Goal: Task Accomplishment & Management: Complete application form

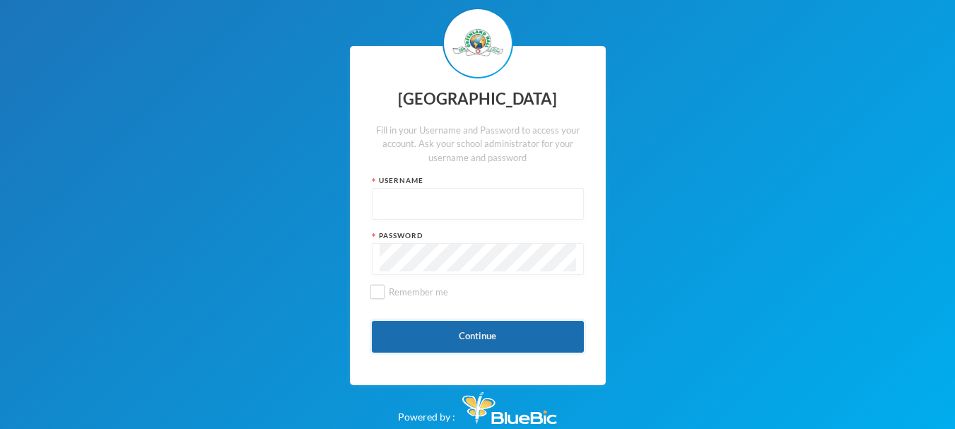
type input "glh24es83"
click at [478, 335] on button "Continue" at bounding box center [478, 337] width 212 height 32
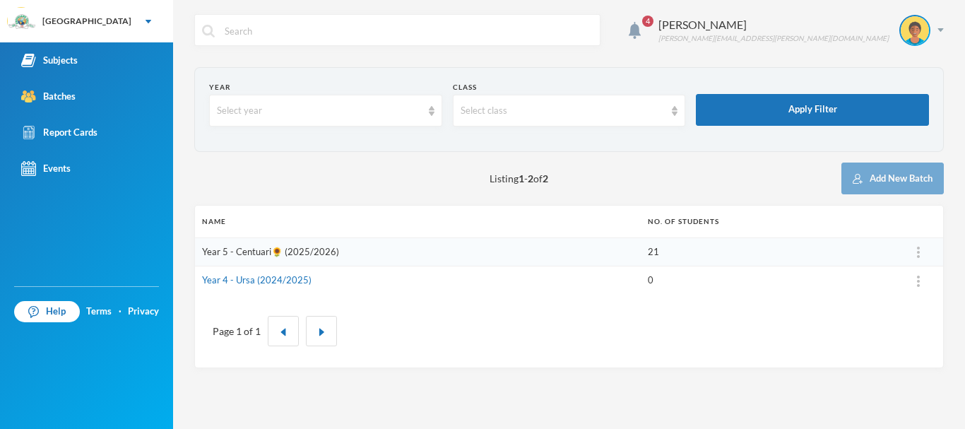
click at [251, 250] on link "Year 5 - Centuari🌻 (2025/2026)" at bounding box center [270, 251] width 137 height 11
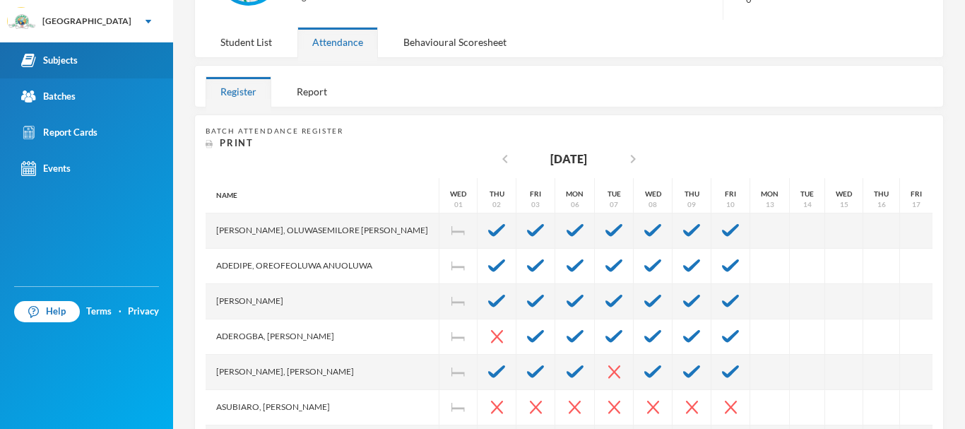
click at [84, 58] on link "Subjects" at bounding box center [86, 60] width 173 height 36
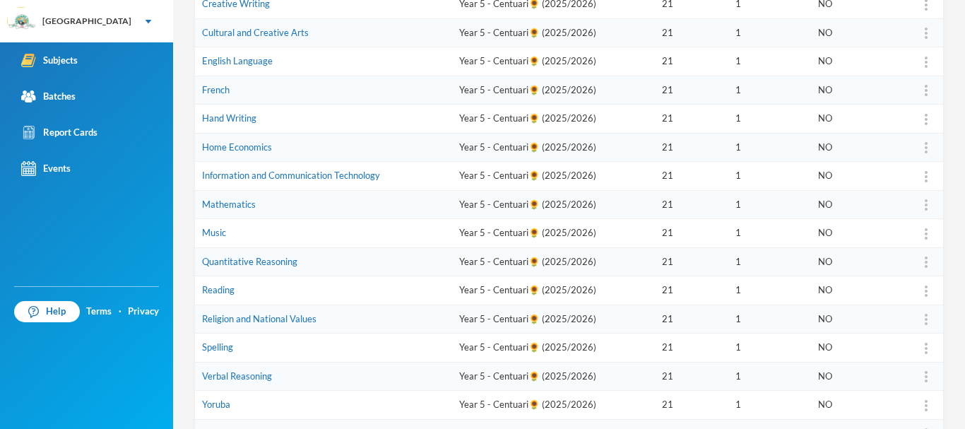
scroll to position [283, 0]
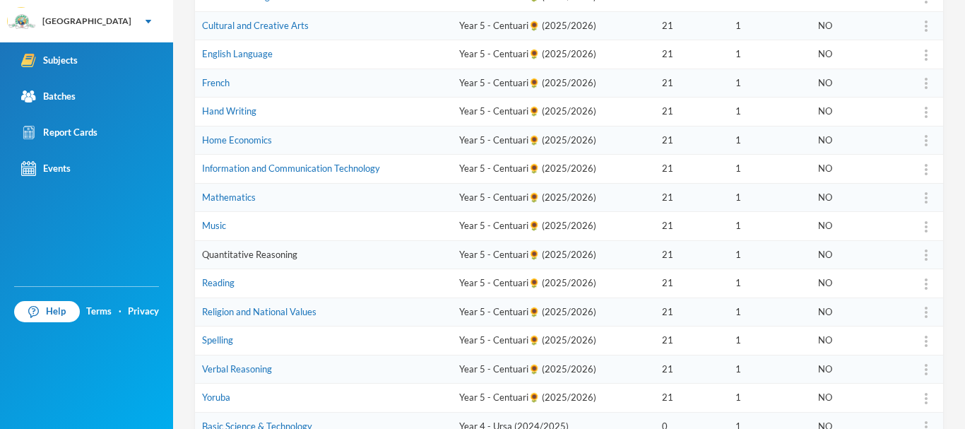
click at [288, 255] on link "Quantitative Reasoning" at bounding box center [249, 254] width 95 height 11
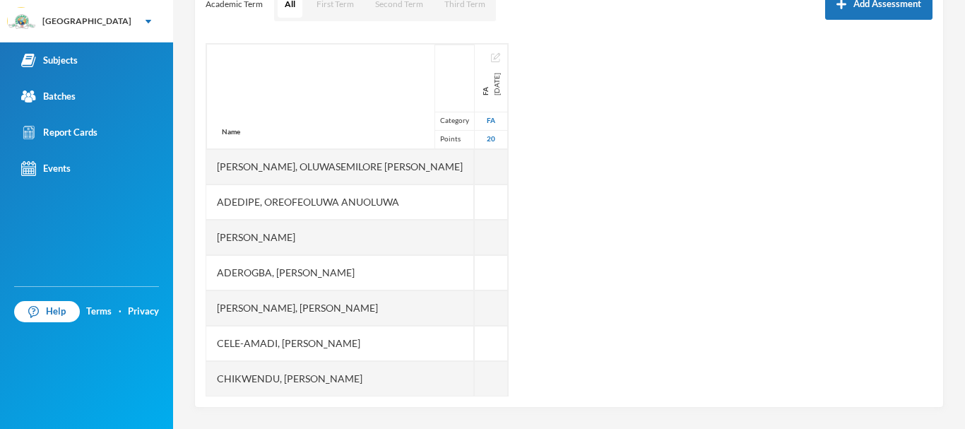
scroll to position [216, 0]
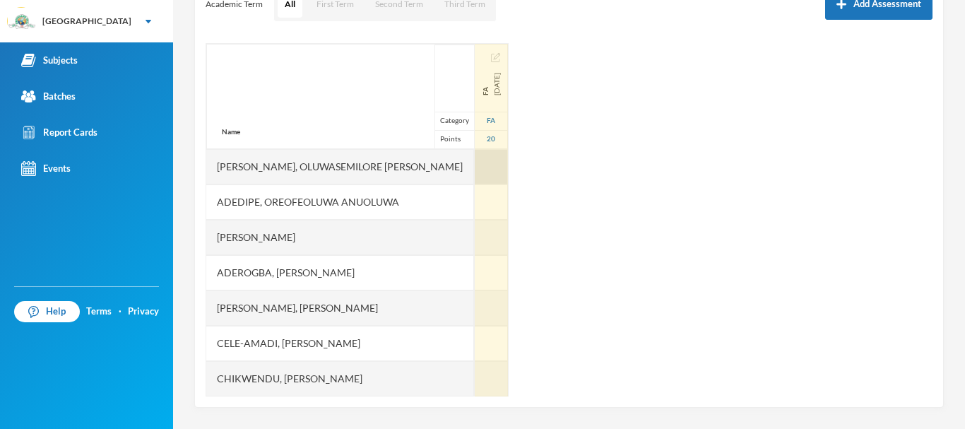
click at [475, 163] on div at bounding box center [491, 166] width 33 height 35
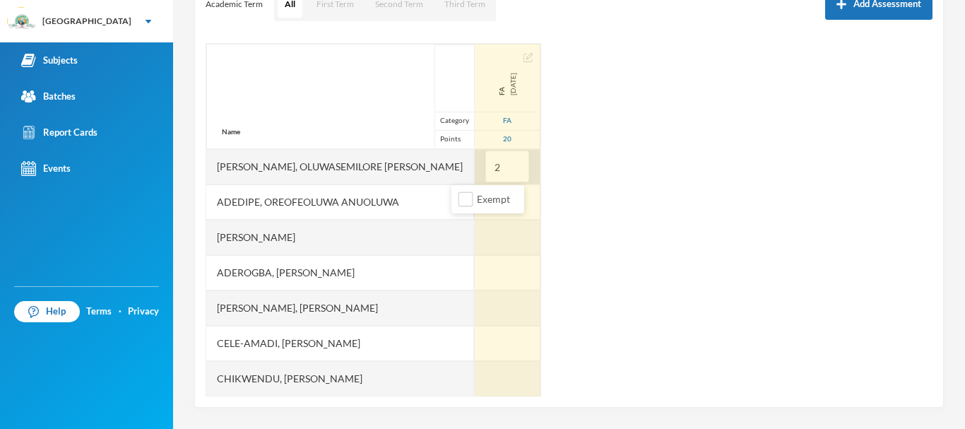
type input "20"
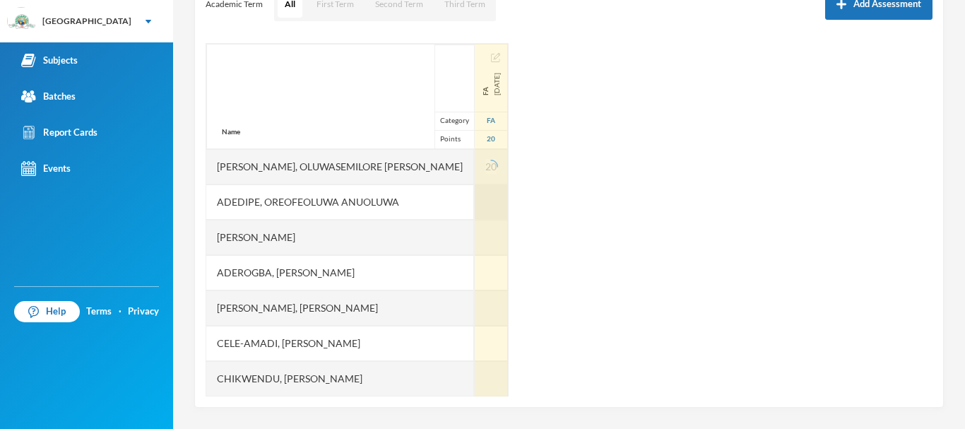
click at [475, 203] on div at bounding box center [491, 201] width 33 height 35
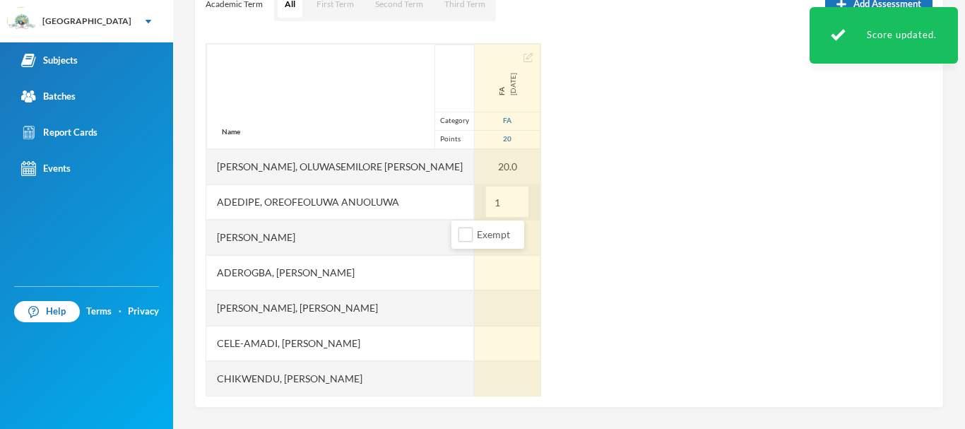
type input "19"
click at [475, 240] on div at bounding box center [508, 237] width 66 height 35
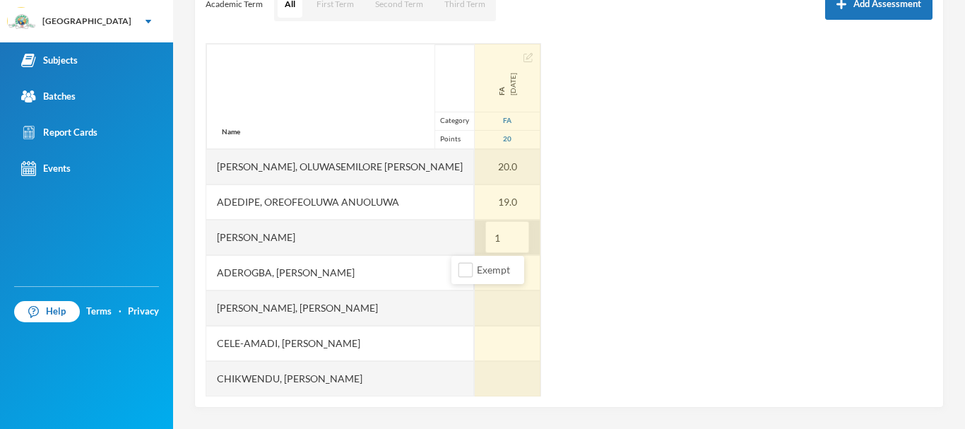
type input "12"
click at [475, 273] on div at bounding box center [508, 272] width 66 height 35
type input "20"
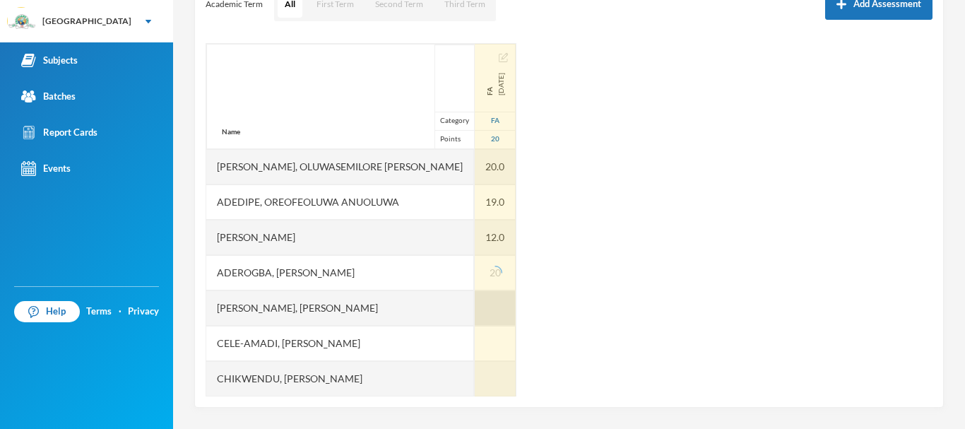
click at [475, 309] on div at bounding box center [495, 307] width 41 height 35
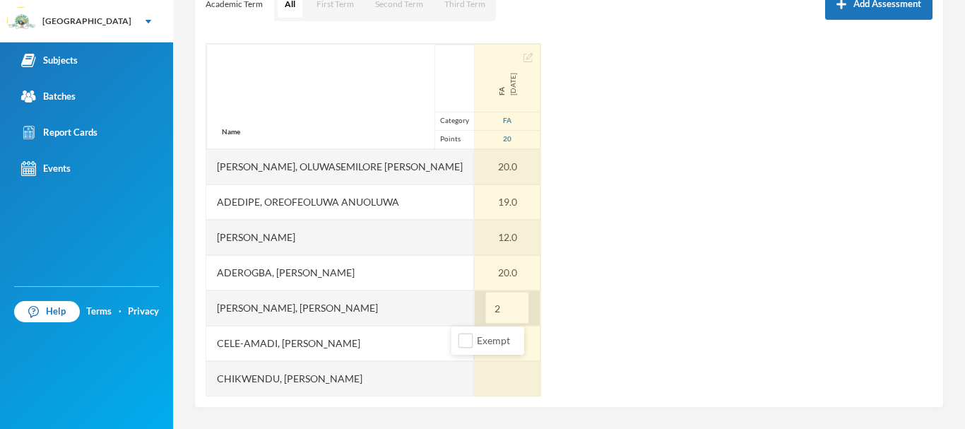
type input "20"
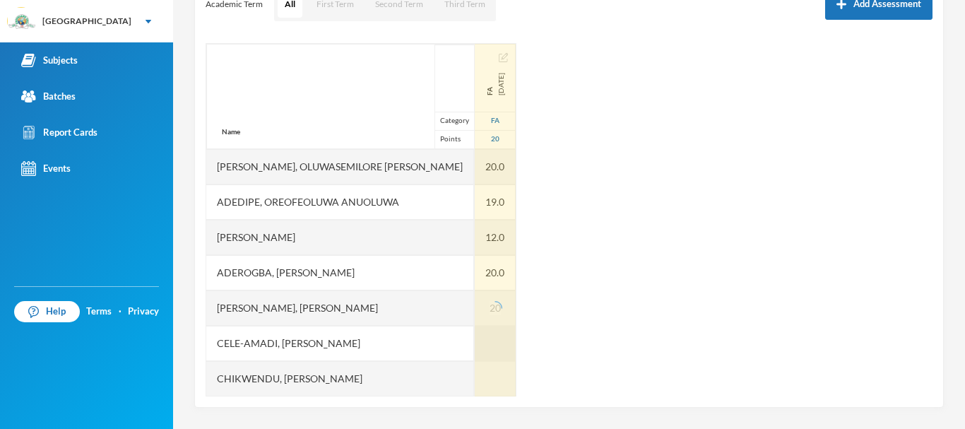
click at [475, 344] on div at bounding box center [495, 343] width 41 height 35
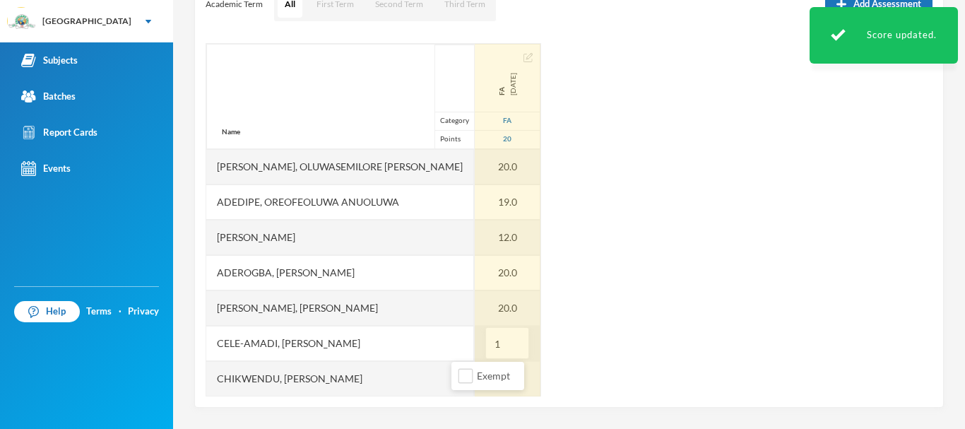
type input "17"
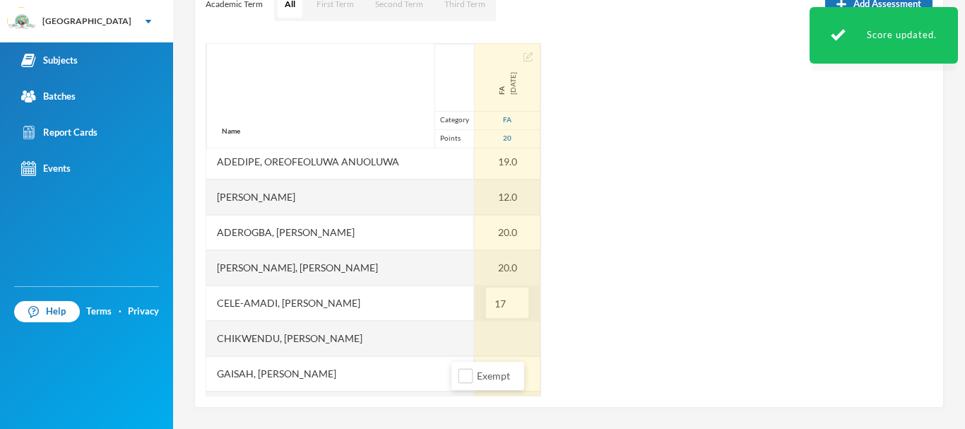
scroll to position [41, 0]
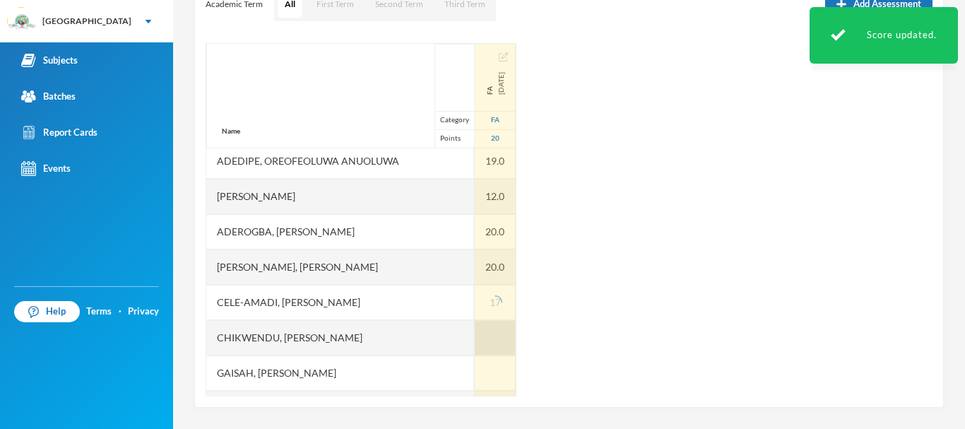
click at [475, 336] on div at bounding box center [495, 337] width 41 height 35
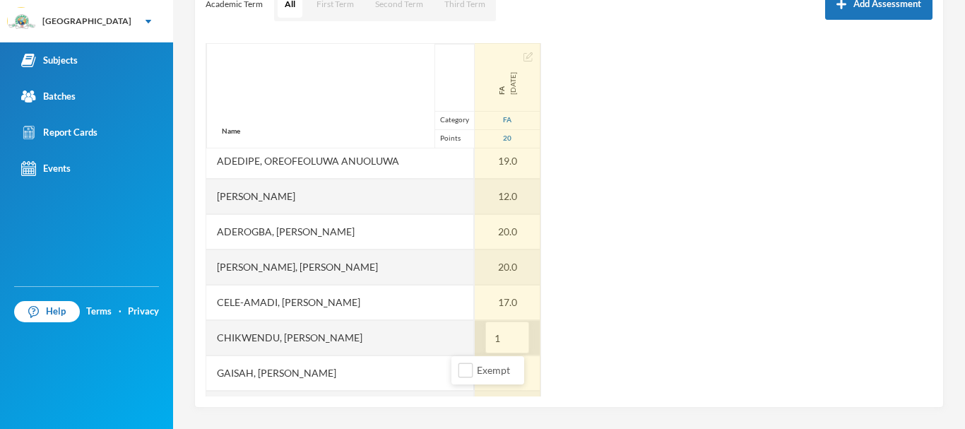
type input "19"
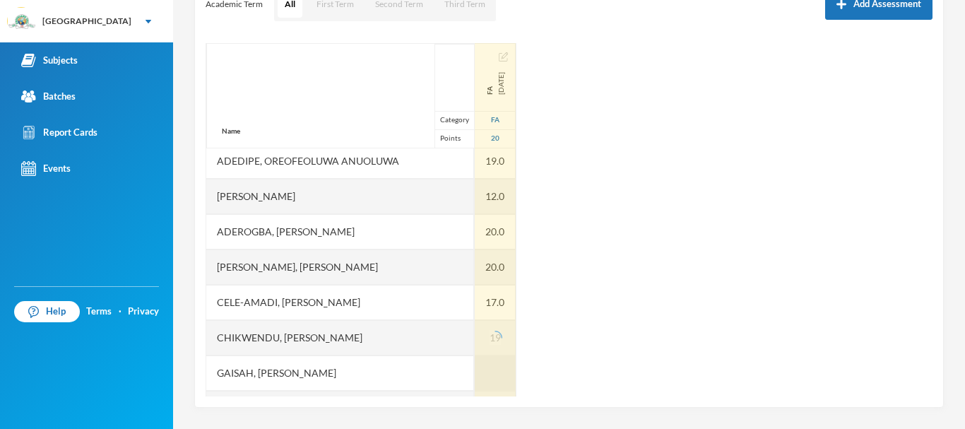
click at [475, 366] on div at bounding box center [495, 372] width 41 height 35
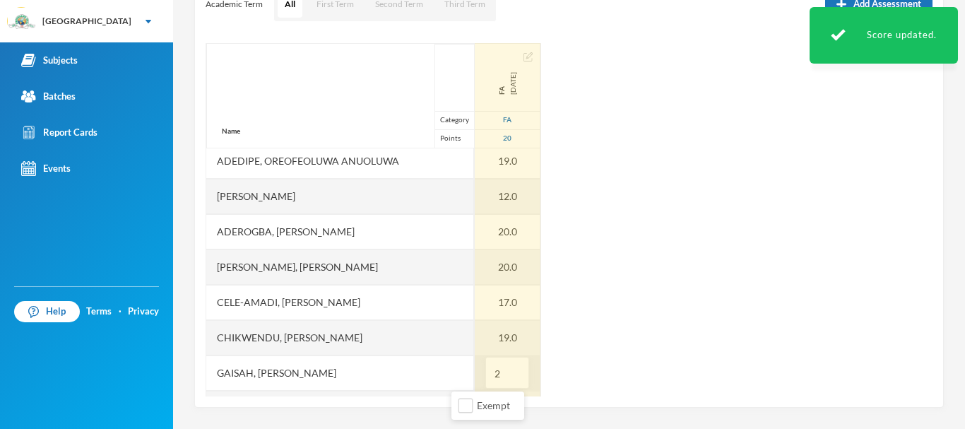
type input "20"
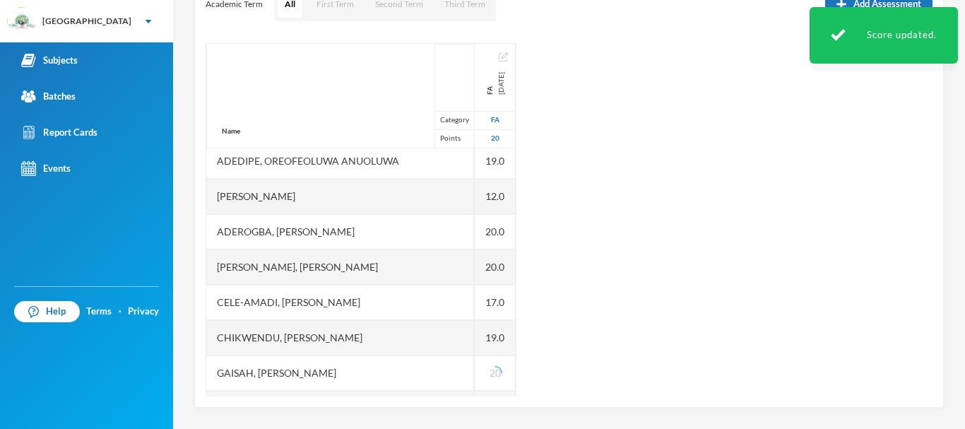
click at [580, 317] on div "Name Category Points [PERSON_NAME], Oluwasemilore [PERSON_NAME], Oreofeoluwa [P…" at bounding box center [569, 219] width 727 height 353
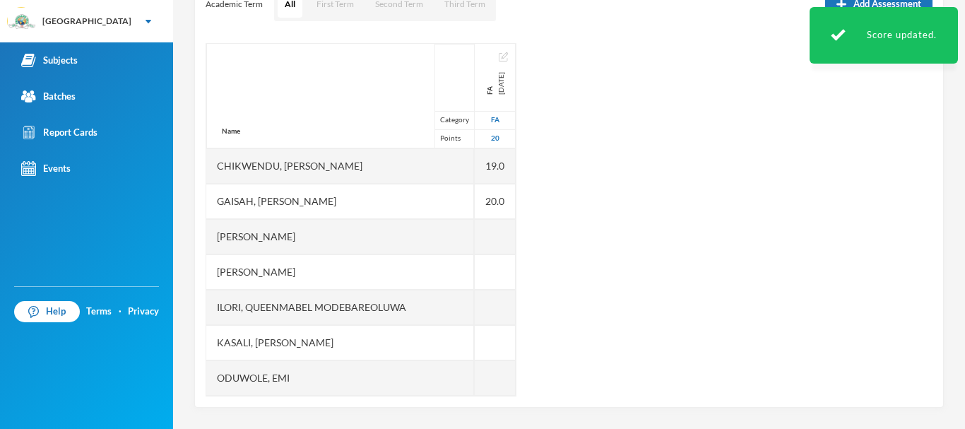
scroll to position [213, 0]
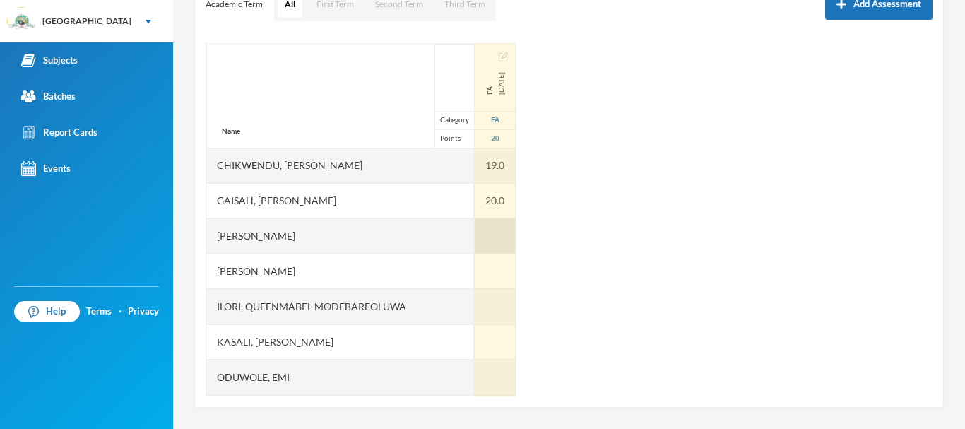
click at [475, 227] on div at bounding box center [495, 235] width 41 height 35
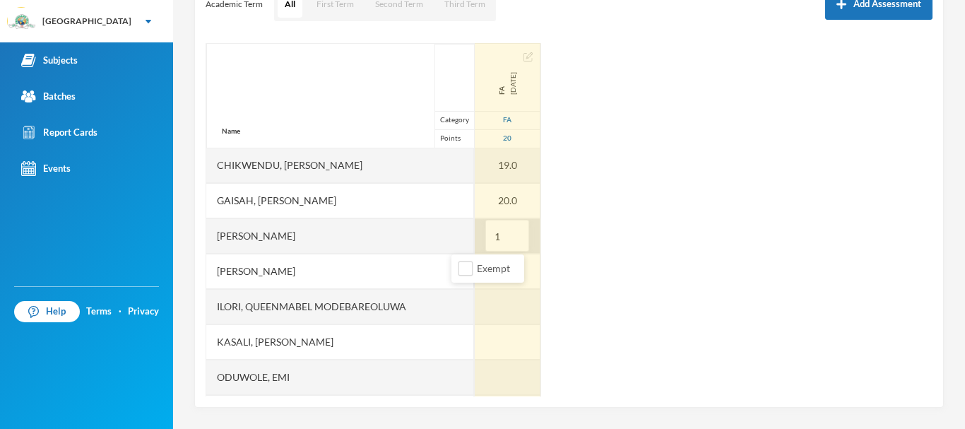
type input "19"
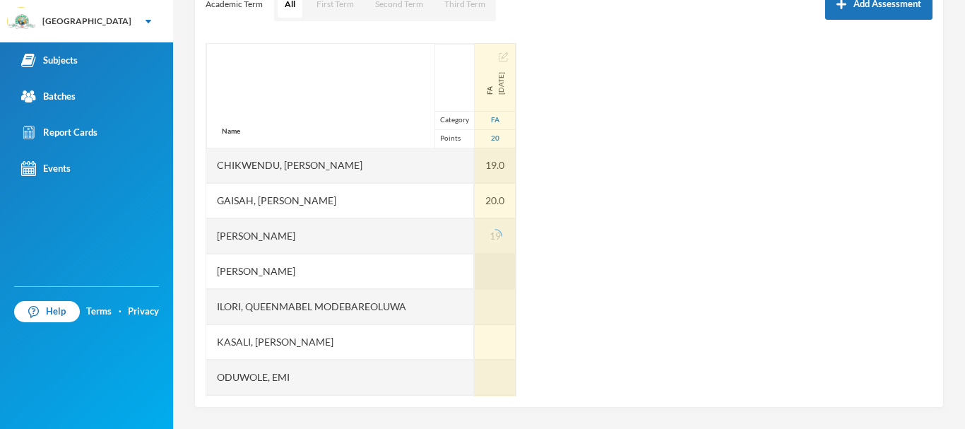
click at [475, 269] on div at bounding box center [495, 271] width 41 height 35
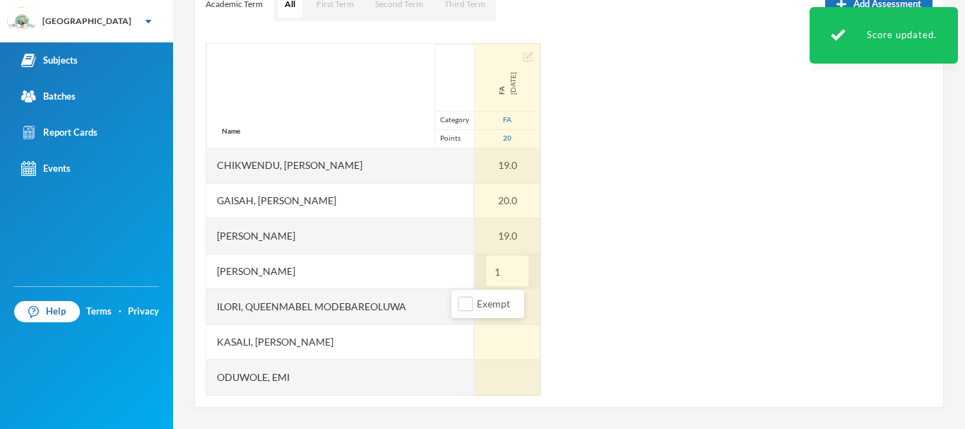
type input "11"
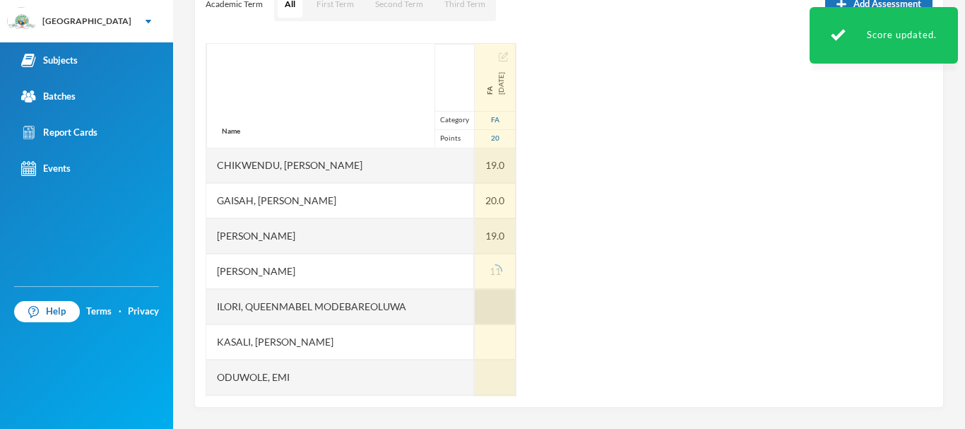
click at [475, 310] on div at bounding box center [495, 306] width 41 height 35
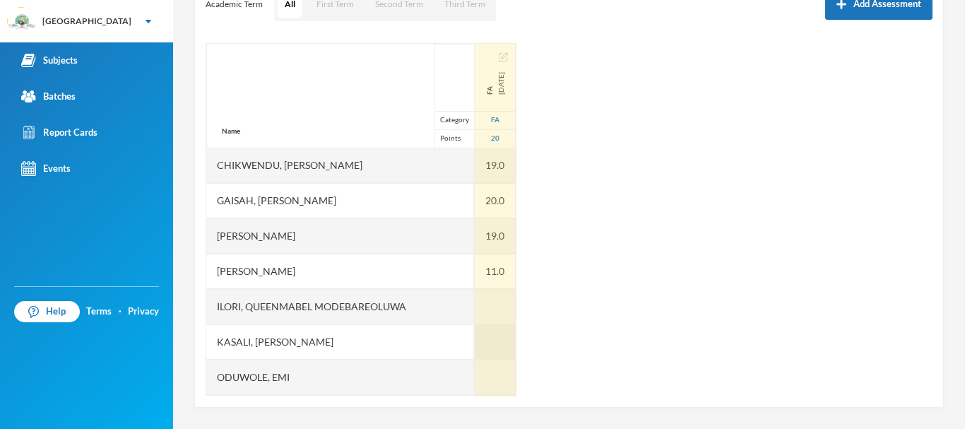
click at [475, 338] on div at bounding box center [495, 341] width 41 height 35
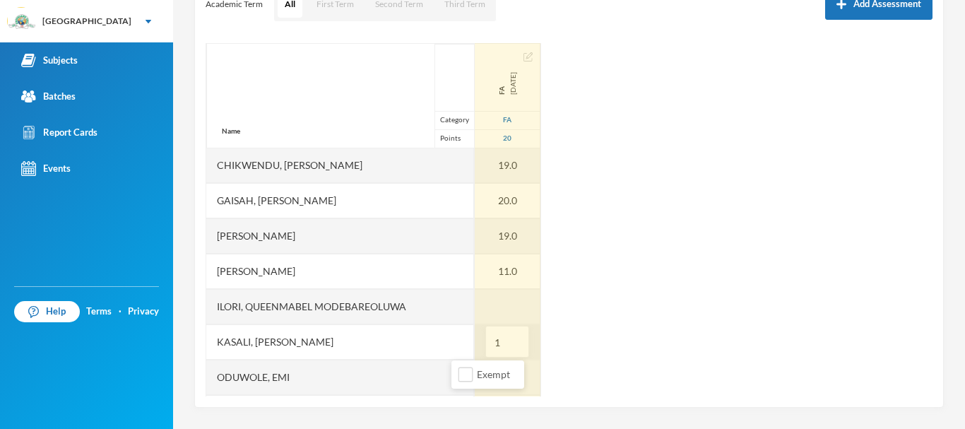
type input "16"
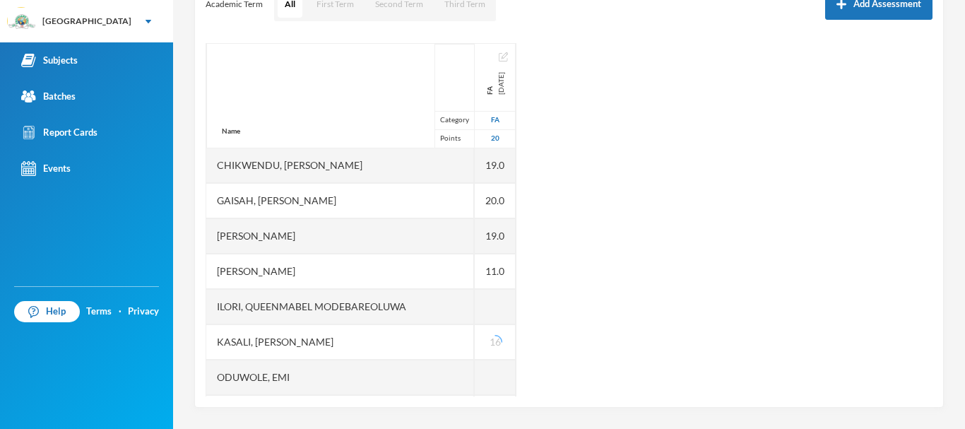
click at [533, 343] on div "Name Category Points [PERSON_NAME], Oluwasemilore [PERSON_NAME], Oreofeoluwa [P…" at bounding box center [569, 219] width 727 height 353
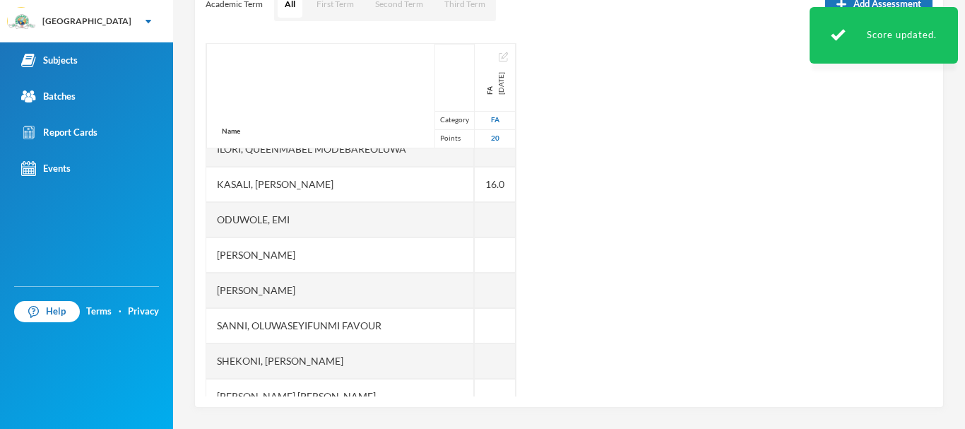
scroll to position [372, 0]
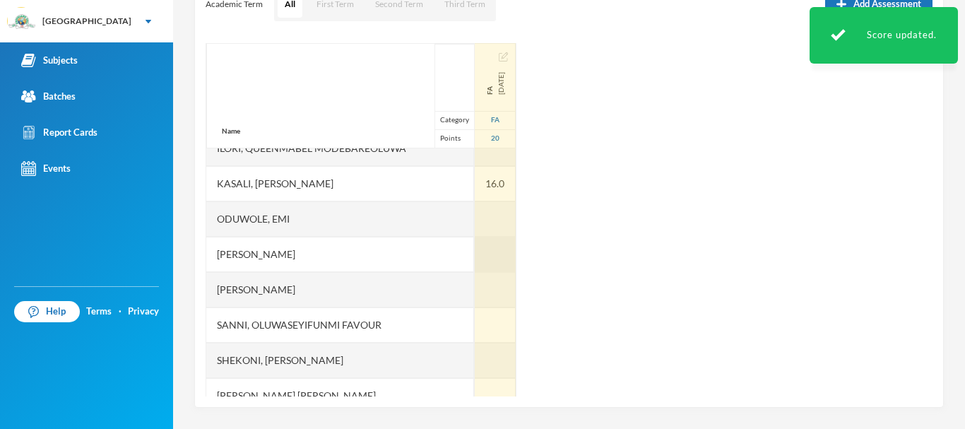
click at [475, 248] on div at bounding box center [495, 254] width 41 height 35
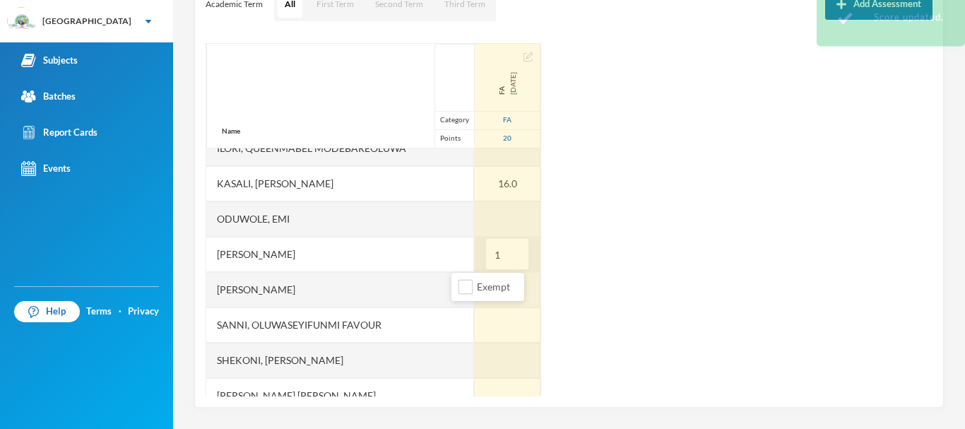
type input "19"
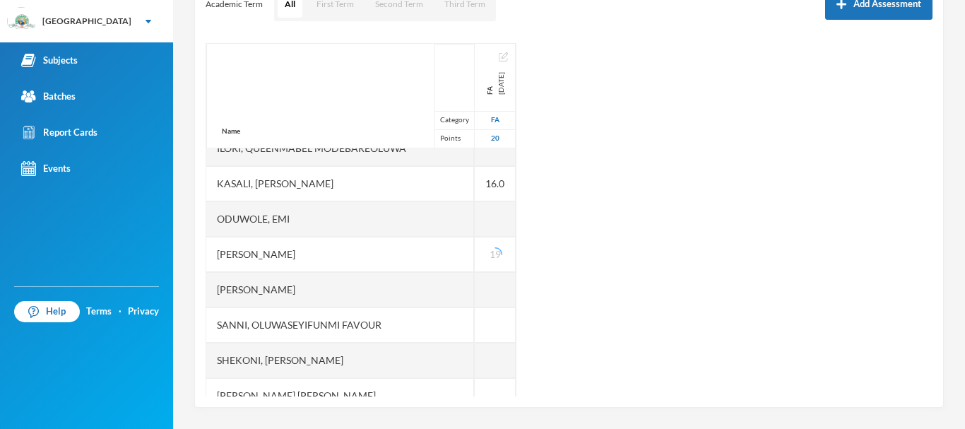
click at [561, 223] on div "Name Category Points [PERSON_NAME], Oluwasemilore [PERSON_NAME], Oreofeoluwa [P…" at bounding box center [569, 219] width 727 height 353
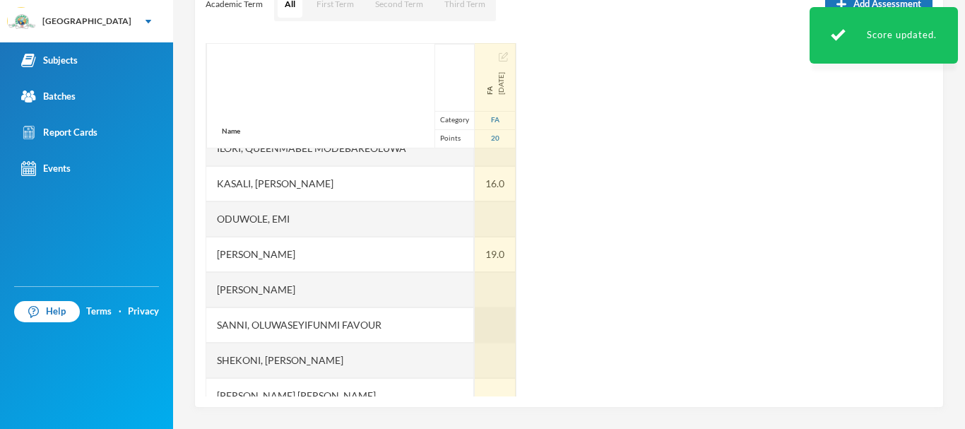
click at [475, 317] on div at bounding box center [495, 324] width 41 height 35
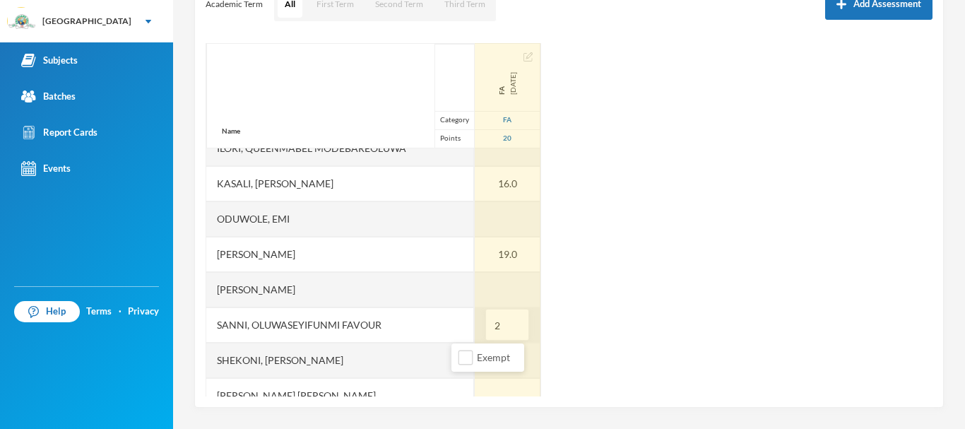
type input "20"
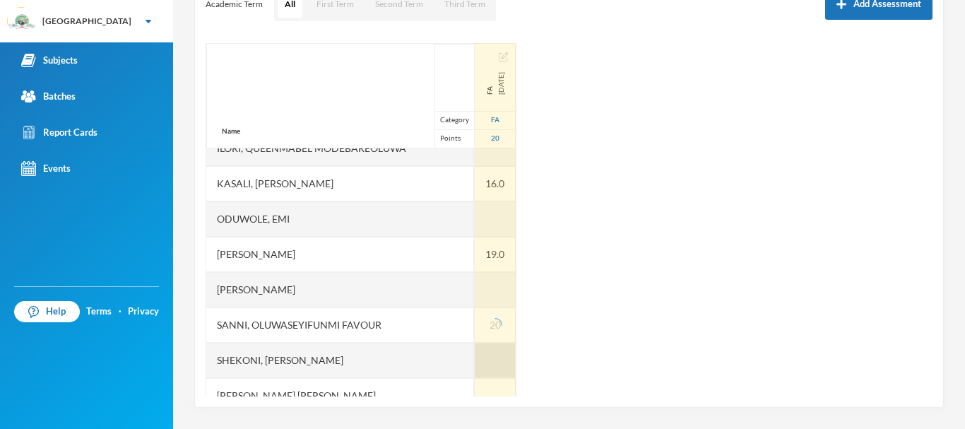
click at [475, 355] on div at bounding box center [495, 360] width 41 height 35
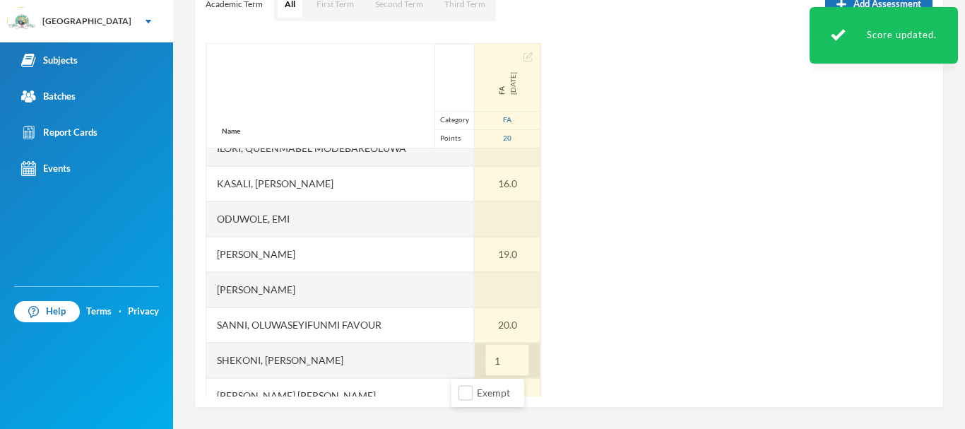
type input "19"
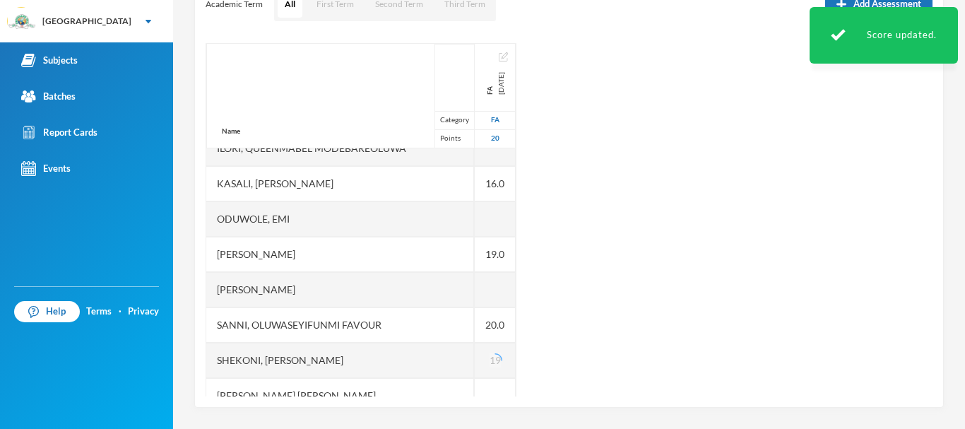
click at [587, 330] on div "Name Category Points [PERSON_NAME], Oluwasemilore [PERSON_NAME], Oreofeoluwa [P…" at bounding box center [569, 219] width 727 height 353
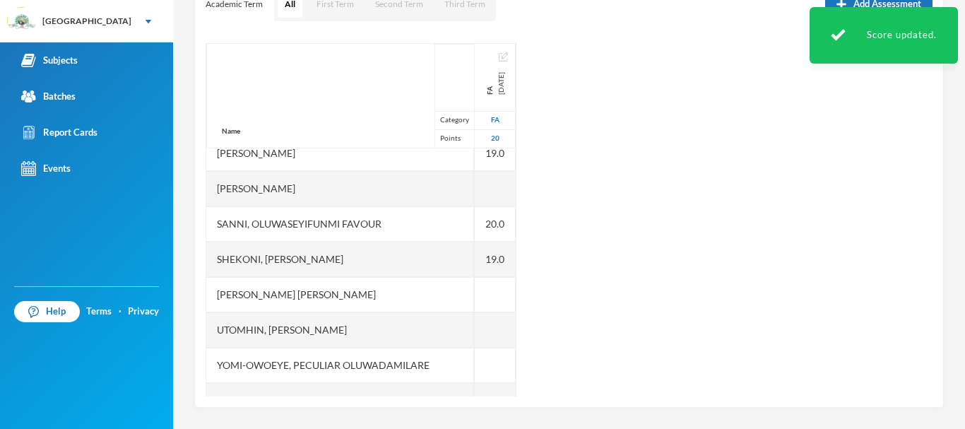
scroll to position [495, 0]
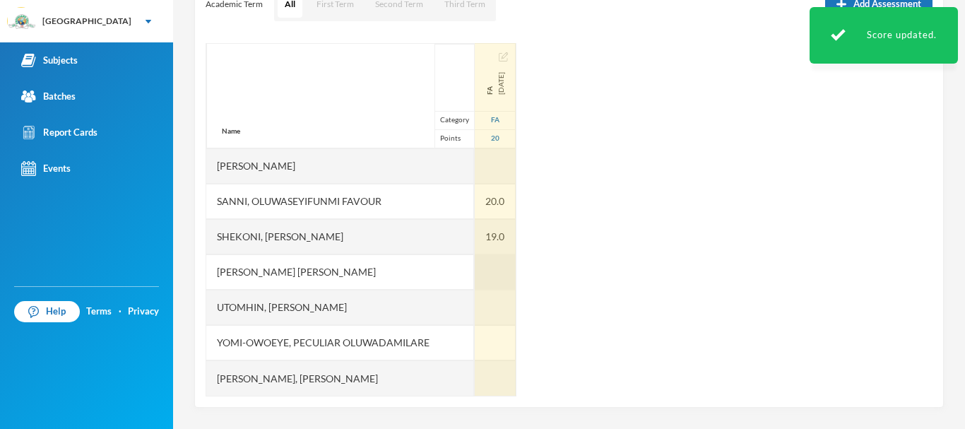
click at [475, 261] on div at bounding box center [495, 271] width 41 height 35
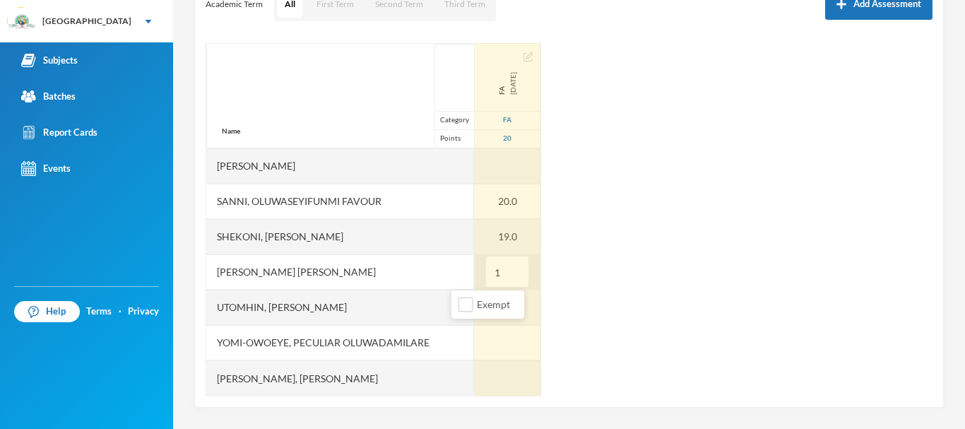
type input "19"
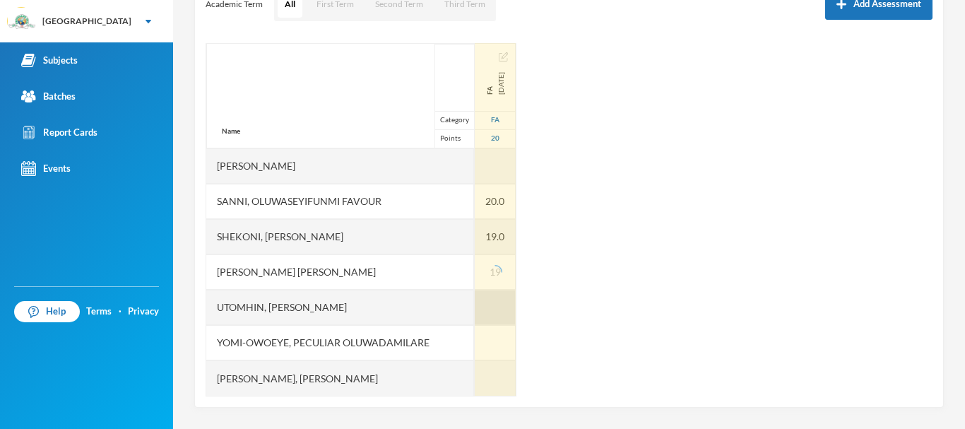
click at [475, 299] on div at bounding box center [495, 307] width 41 height 35
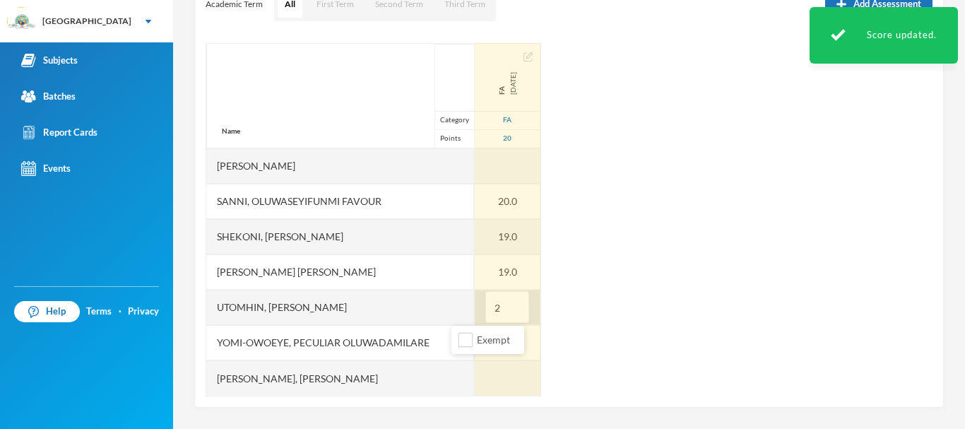
type input "20"
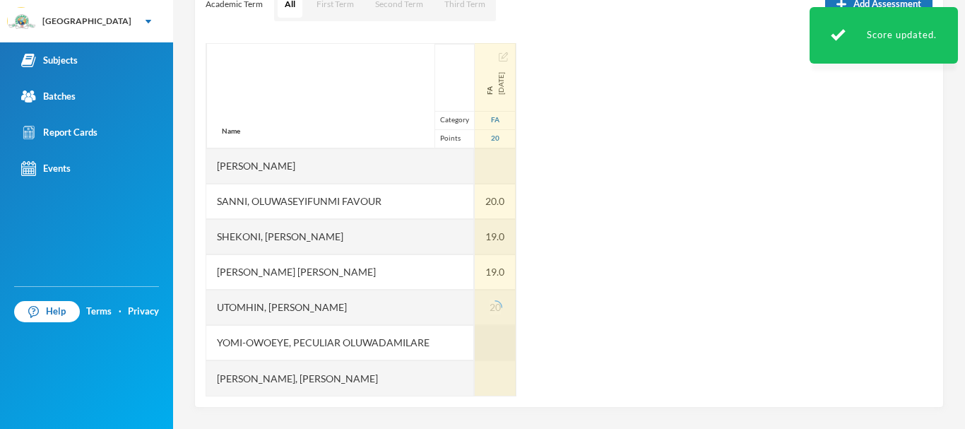
click at [475, 343] on div at bounding box center [495, 342] width 41 height 35
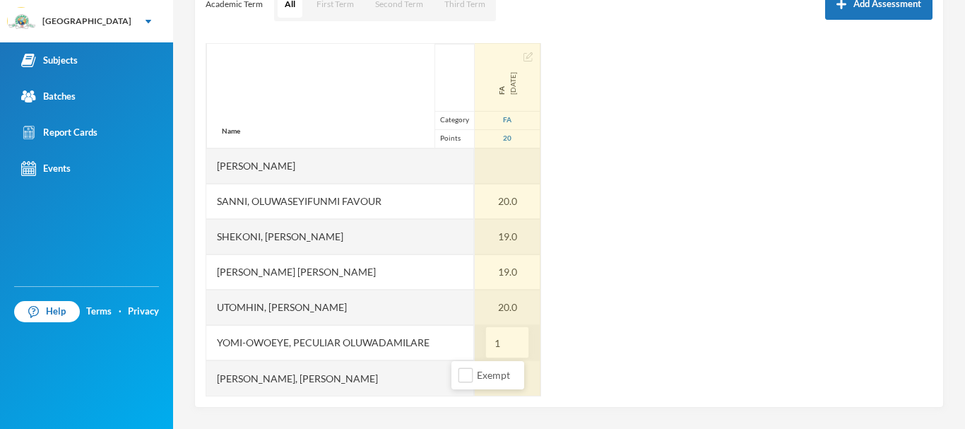
type input "19"
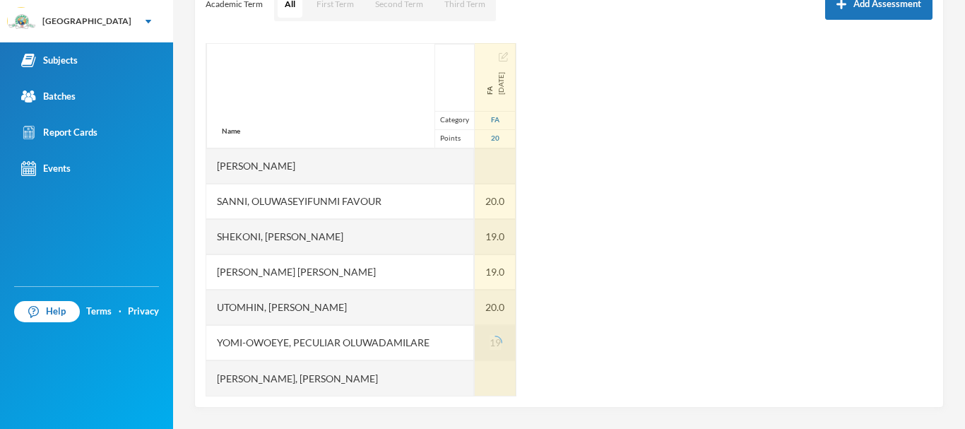
click at [475, 343] on div "19" at bounding box center [495, 342] width 41 height 35
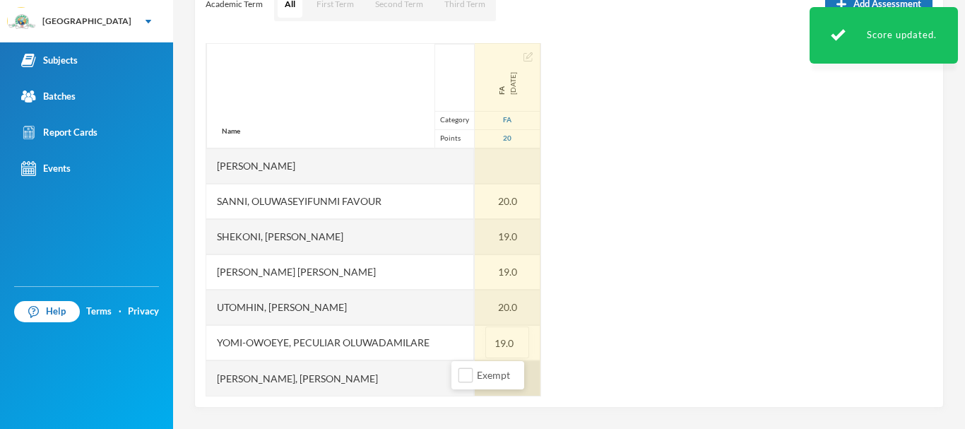
click at [475, 370] on div at bounding box center [508, 377] width 66 height 35
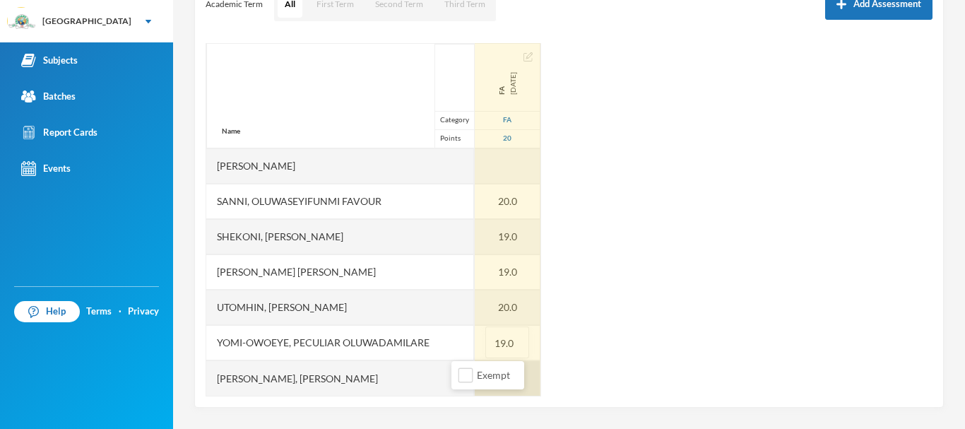
click at [475, 370] on div at bounding box center [508, 377] width 66 height 35
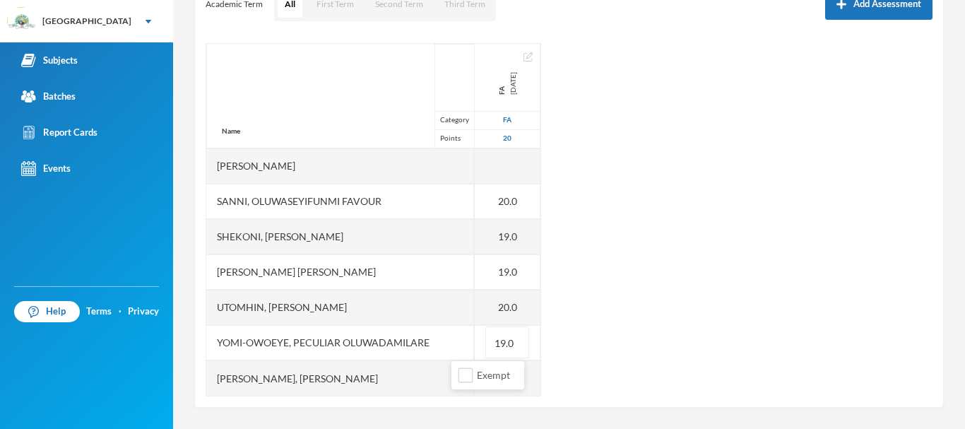
click at [714, 343] on div "Name Category Points [PERSON_NAME], Oluwasemilore [PERSON_NAME], Oreofeoluwa [P…" at bounding box center [569, 219] width 727 height 353
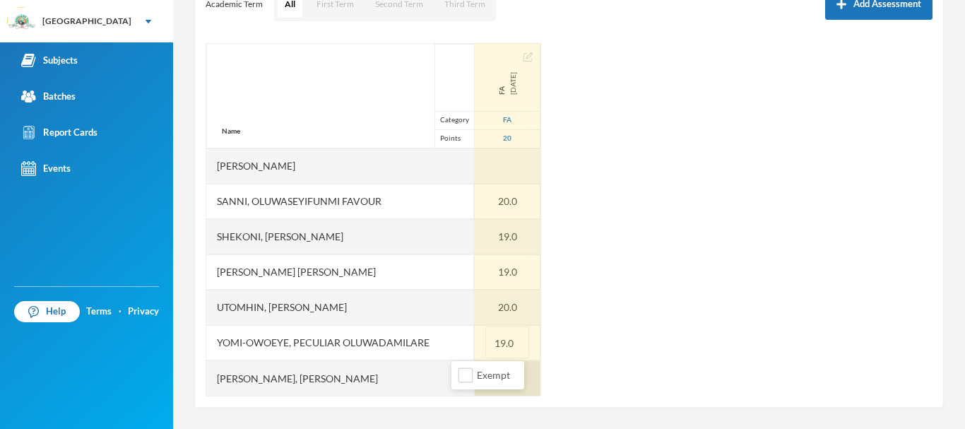
click at [475, 375] on div at bounding box center [508, 377] width 66 height 35
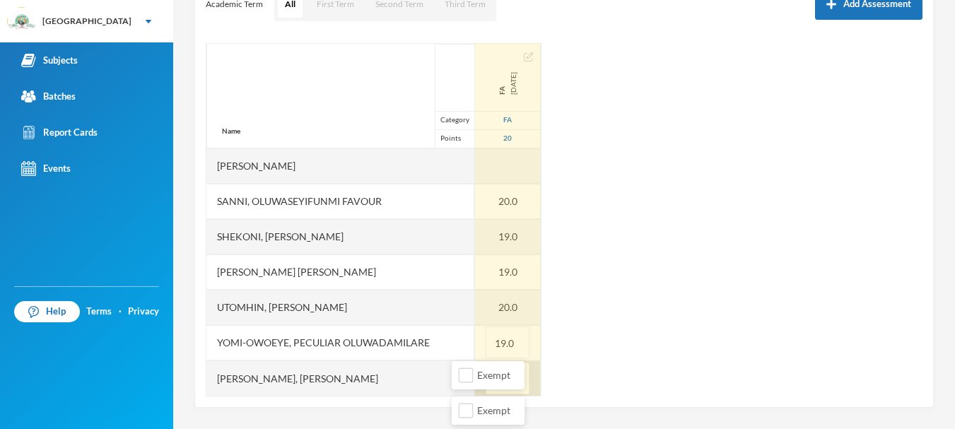
type input "18"
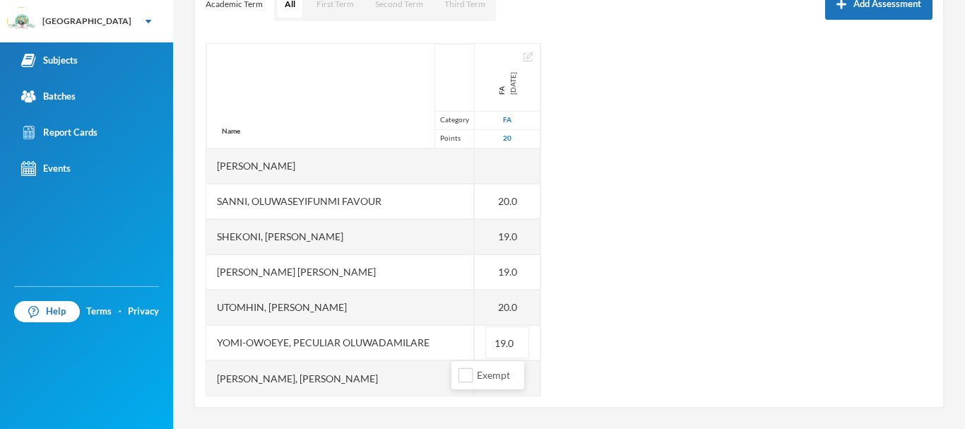
click at [620, 337] on div "Name Category Points [PERSON_NAME], Oluwasemilore [PERSON_NAME], Oreofeoluwa [P…" at bounding box center [569, 219] width 727 height 353
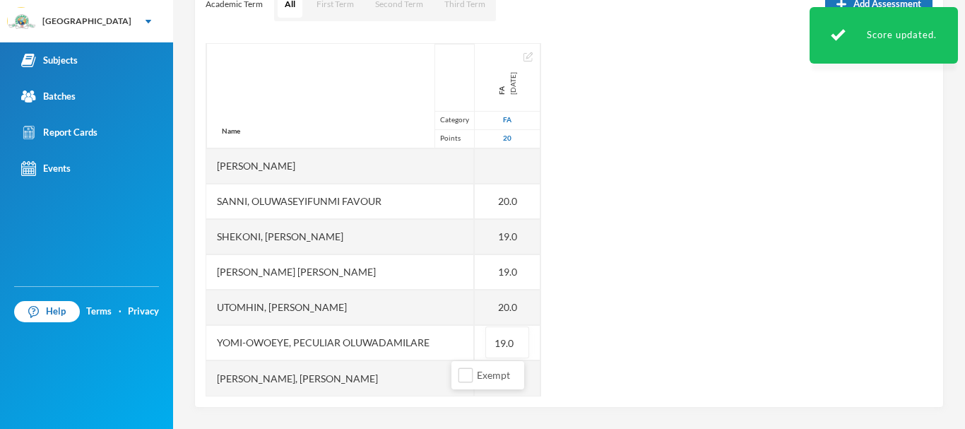
click at [607, 326] on div "Name Category Points [PERSON_NAME], Oluwasemilore [PERSON_NAME], Oreofeoluwa [P…" at bounding box center [569, 219] width 727 height 353
click at [477, 401] on div "Scoresheet Academic Term All First Term Second Term Third Term Add Assessment N…" at bounding box center [569, 174] width 750 height 466
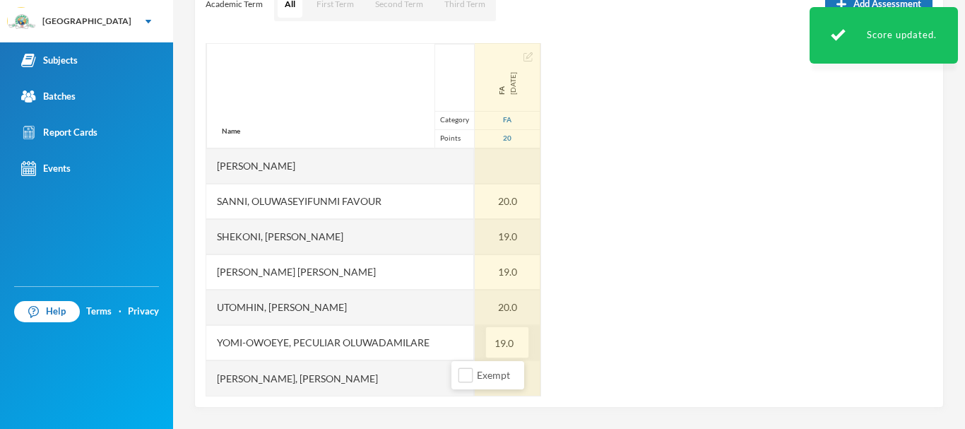
click at [490, 350] on div "19.0" at bounding box center [507, 342] width 44 height 32
click at [493, 342] on input "19.0" at bounding box center [507, 343] width 28 height 32
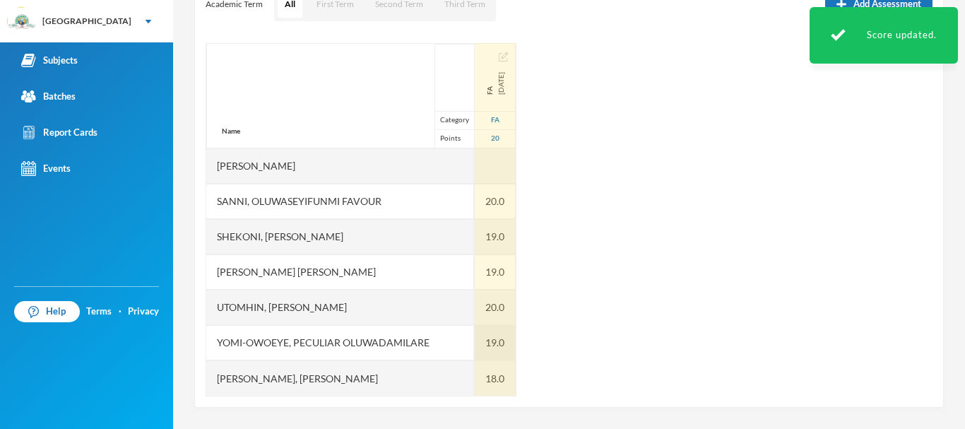
click at [680, 261] on div "Name Category Points [PERSON_NAME], Oluwasemilore [PERSON_NAME], Oreofeoluwa [P…" at bounding box center [569, 219] width 727 height 353
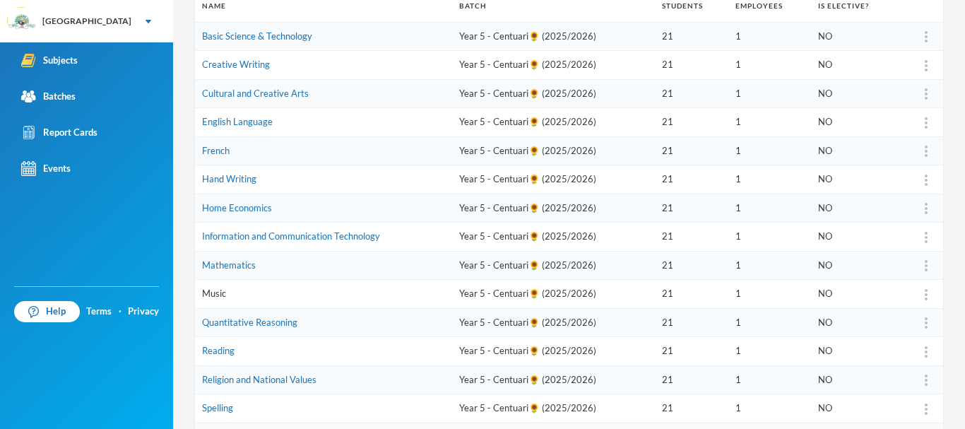
click at [211, 295] on link "Music" at bounding box center [214, 293] width 24 height 11
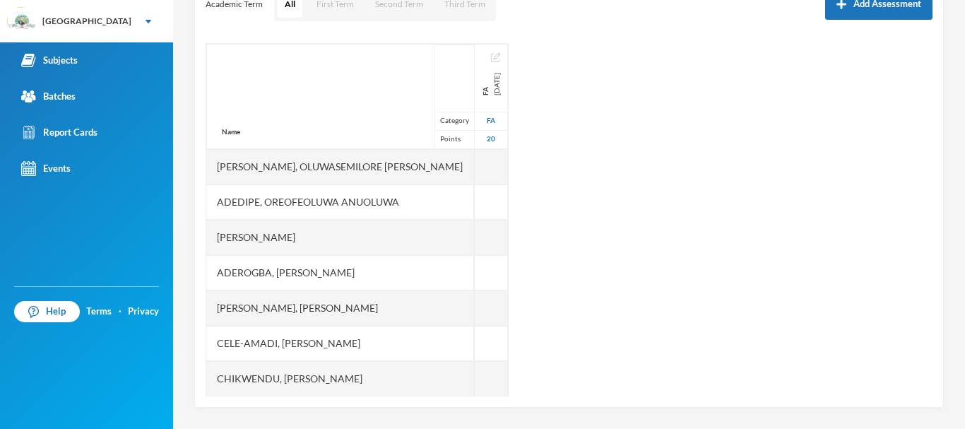
scroll to position [216, 0]
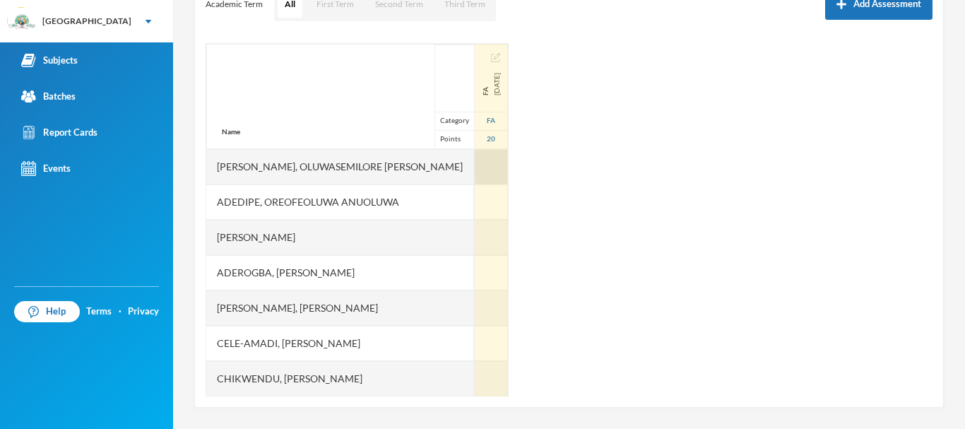
click at [475, 165] on div at bounding box center [491, 166] width 33 height 35
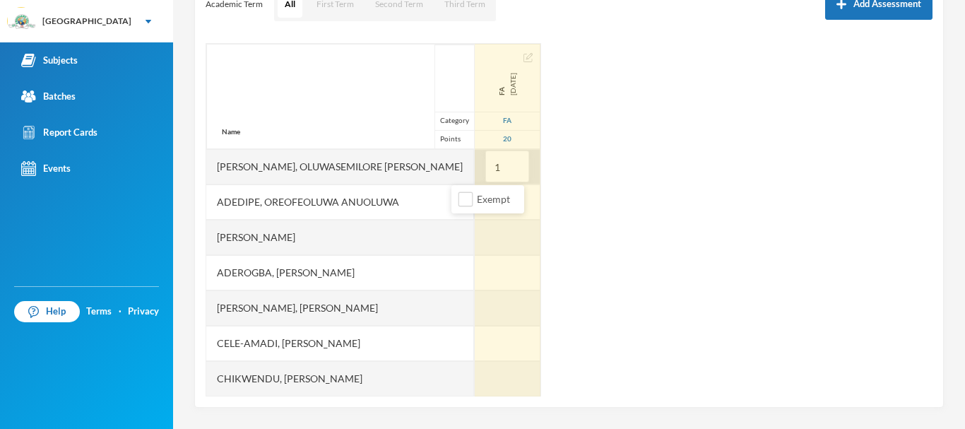
type input "12"
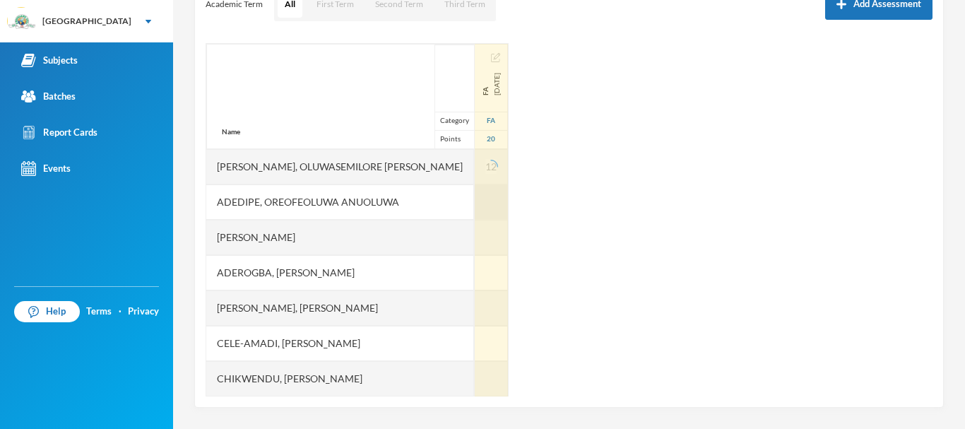
click at [475, 201] on div at bounding box center [491, 201] width 33 height 35
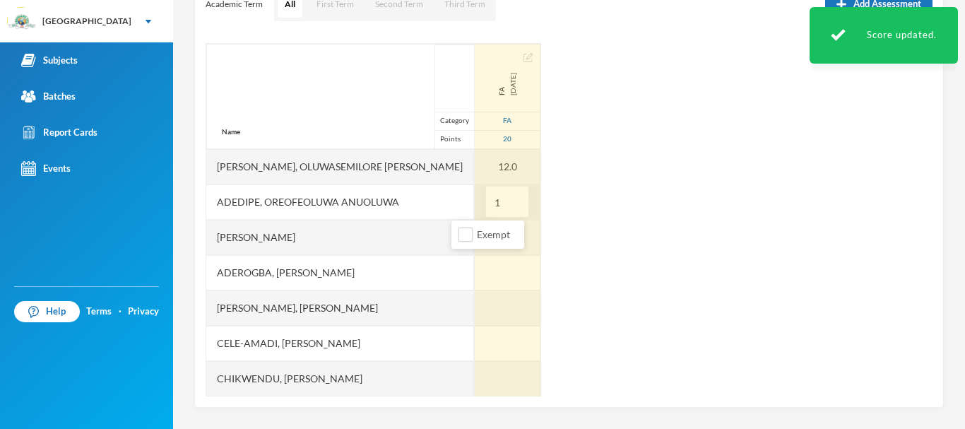
type input "19"
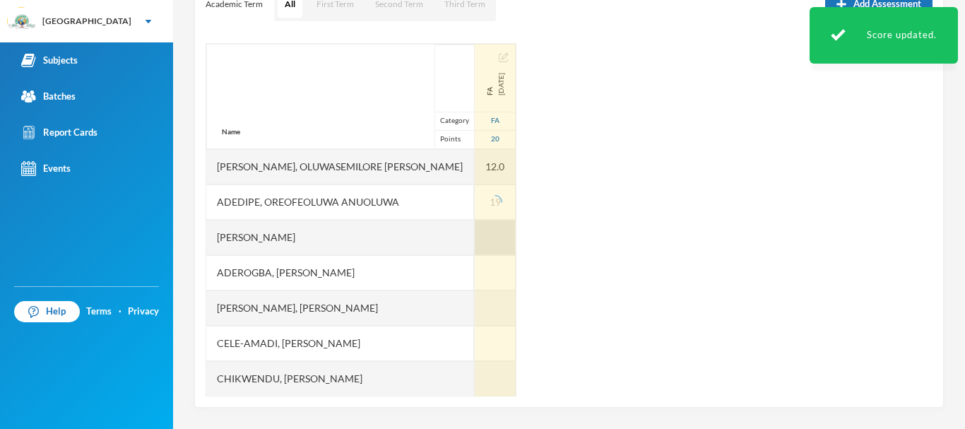
click at [475, 239] on div at bounding box center [495, 237] width 41 height 35
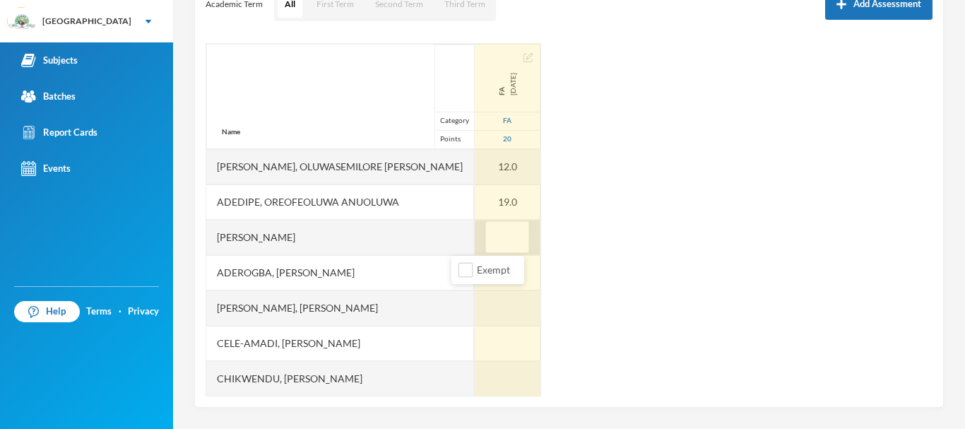
type input "5"
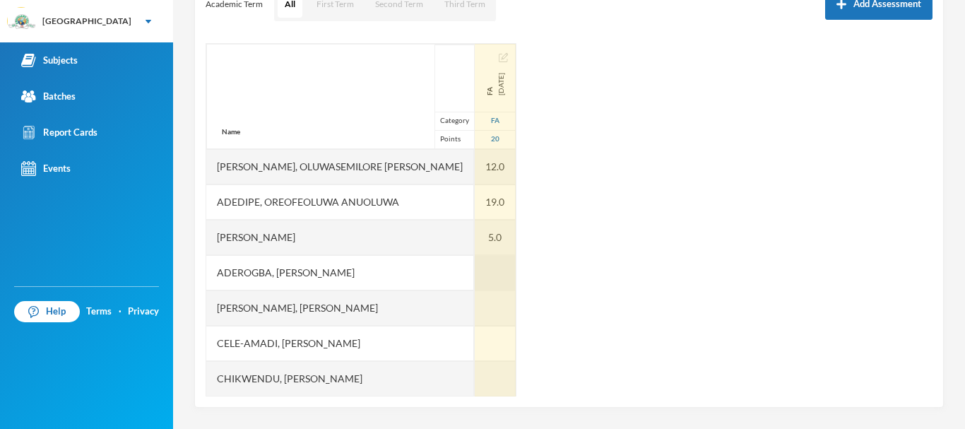
click at [475, 264] on div at bounding box center [495, 272] width 41 height 35
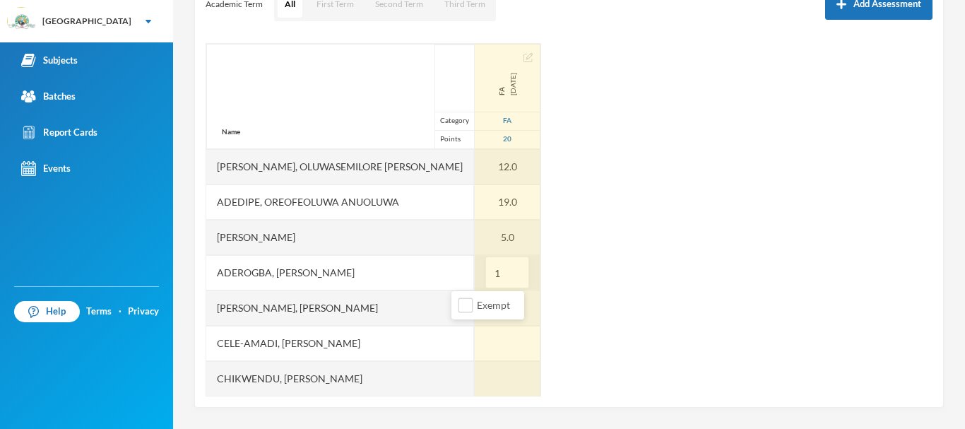
type input "10"
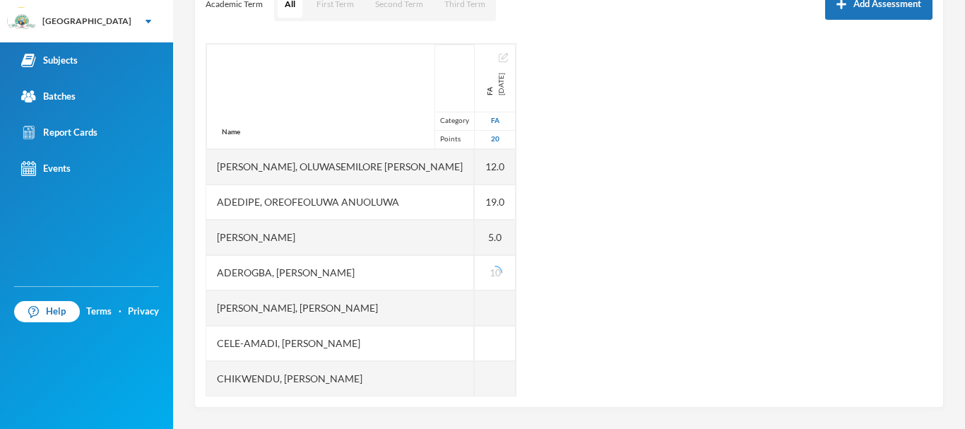
click at [596, 258] on div "Name Category Points Abiodun, Oluwasemilore Martha Adedipe, Oreofeoluwa Anuoluw…" at bounding box center [569, 219] width 727 height 353
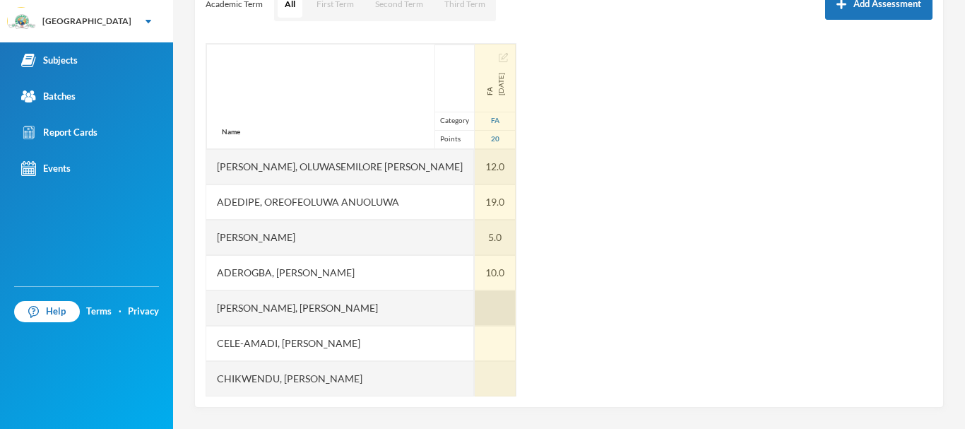
click at [475, 297] on div at bounding box center [495, 307] width 41 height 35
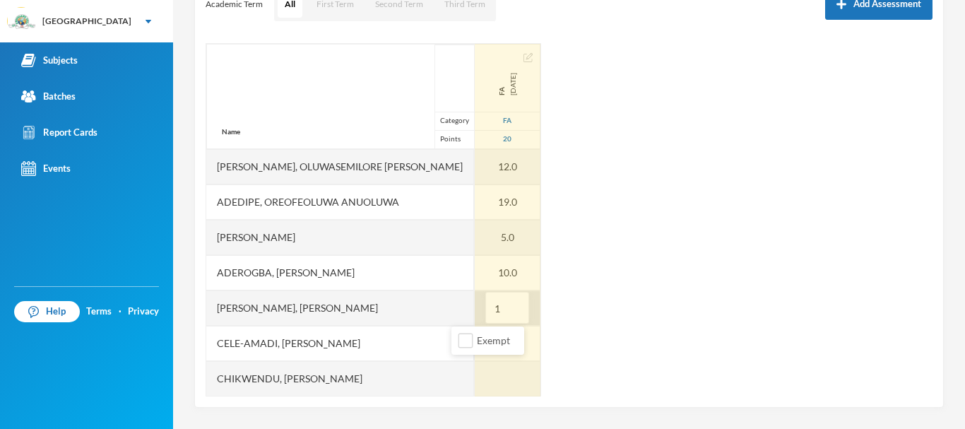
type input "19"
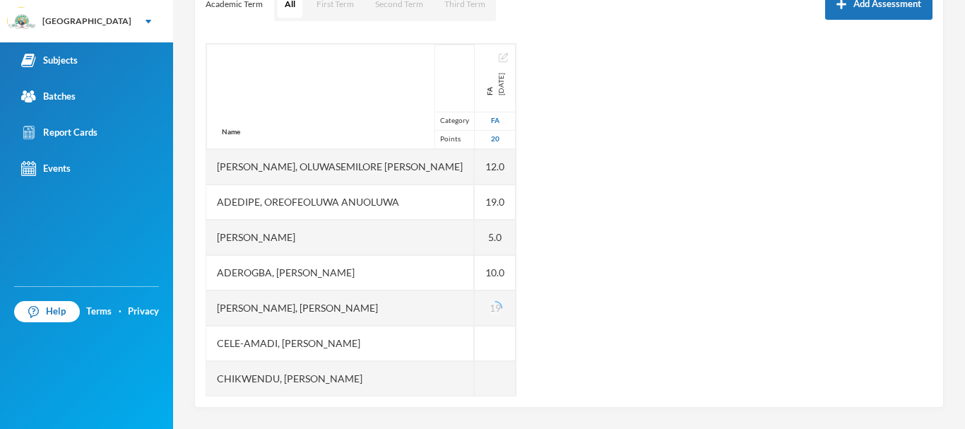
click at [592, 277] on div "Name Category Points Abiodun, Oluwasemilore Martha Adedipe, Oreofeoluwa Anuoluw…" at bounding box center [569, 219] width 727 height 353
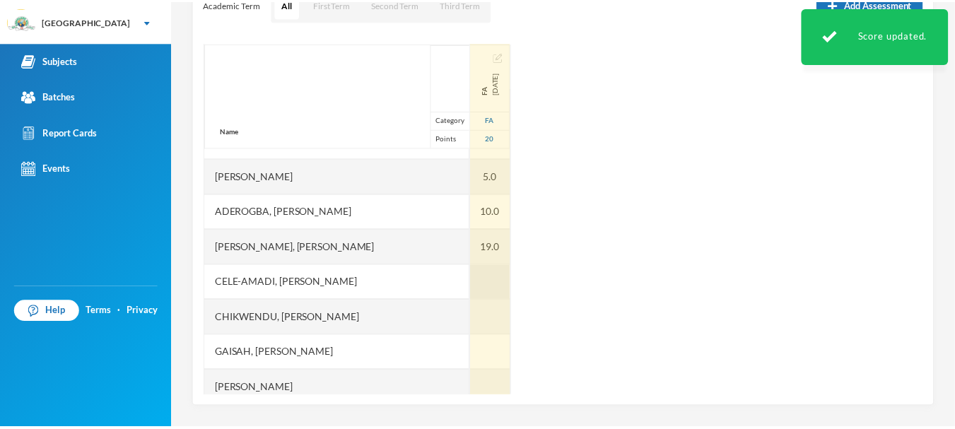
scroll to position [61, 0]
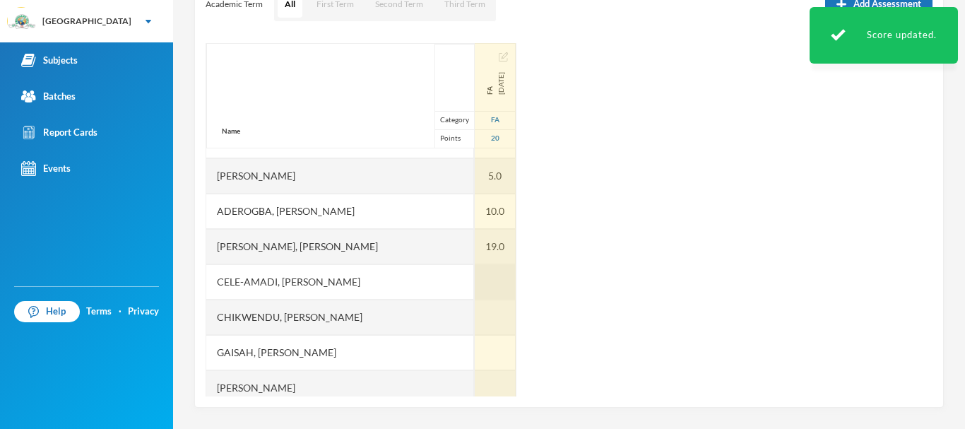
click at [475, 280] on div at bounding box center [495, 281] width 41 height 35
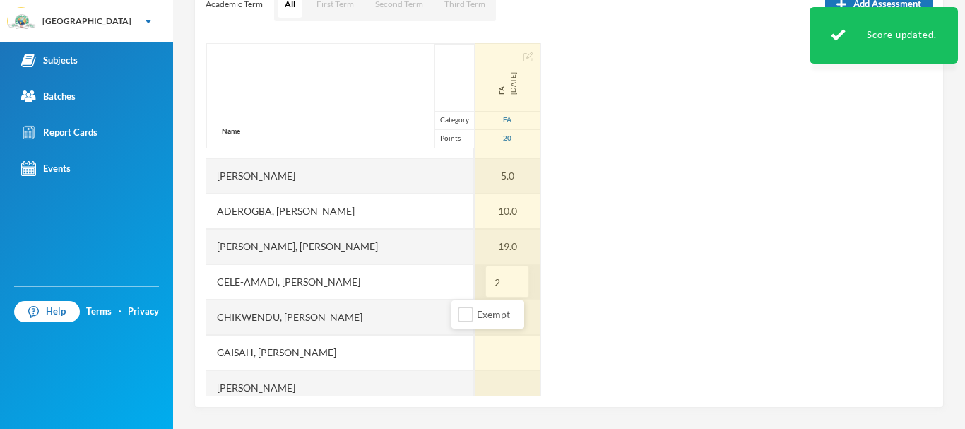
type input "20"
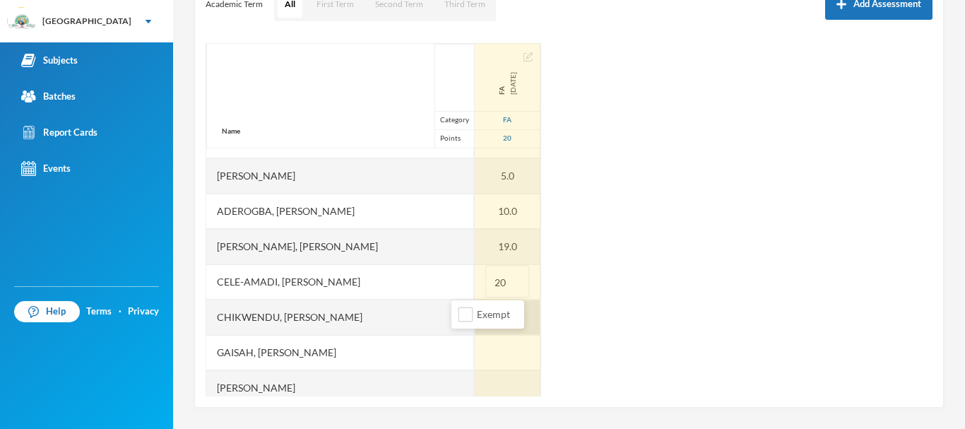
click at [475, 318] on div at bounding box center [508, 317] width 66 height 35
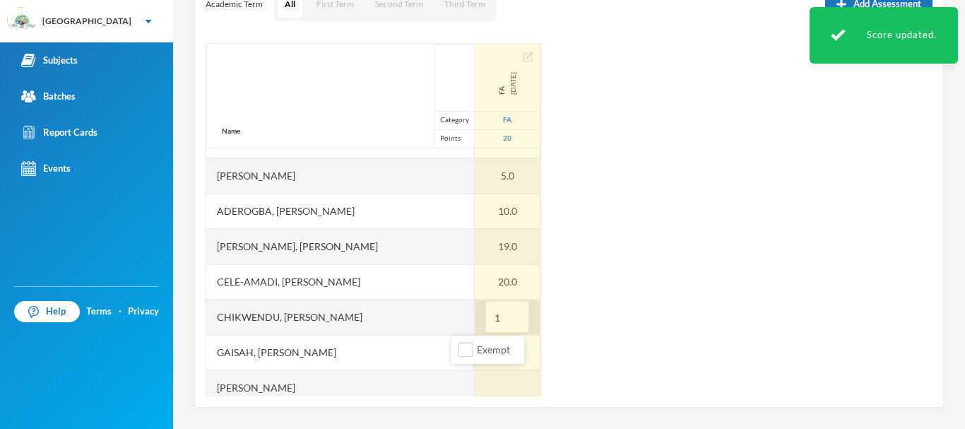
type input "12"
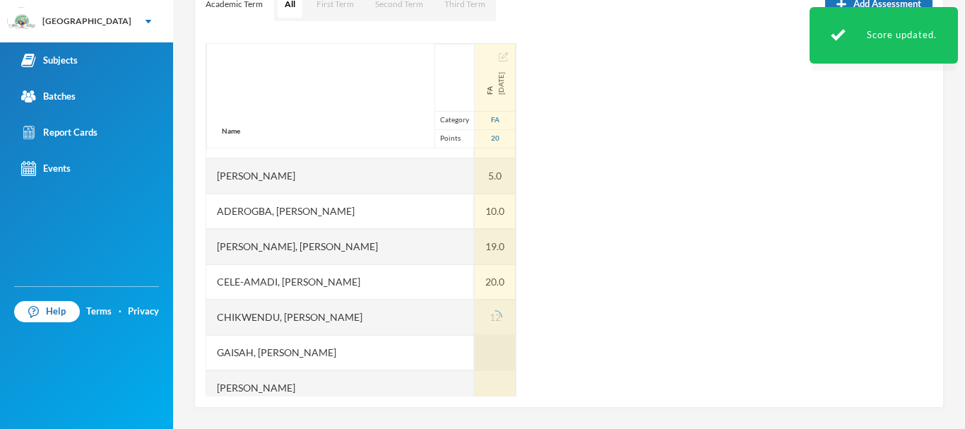
click at [475, 360] on div at bounding box center [495, 352] width 41 height 35
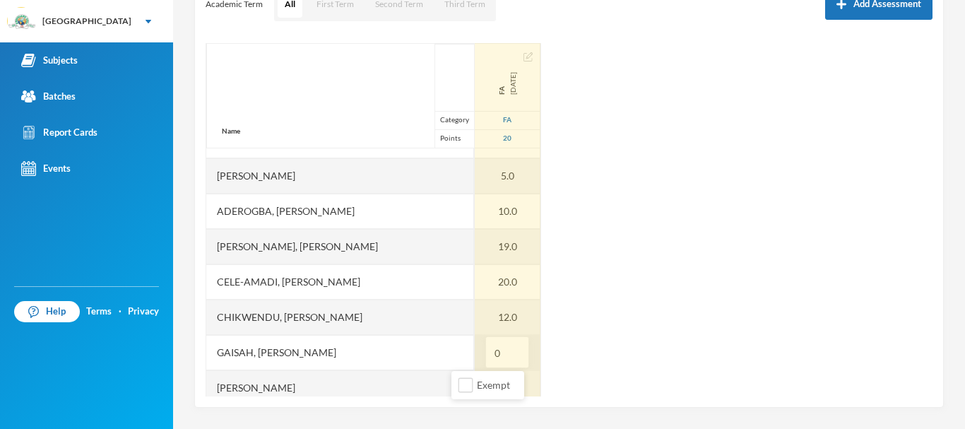
type input "05"
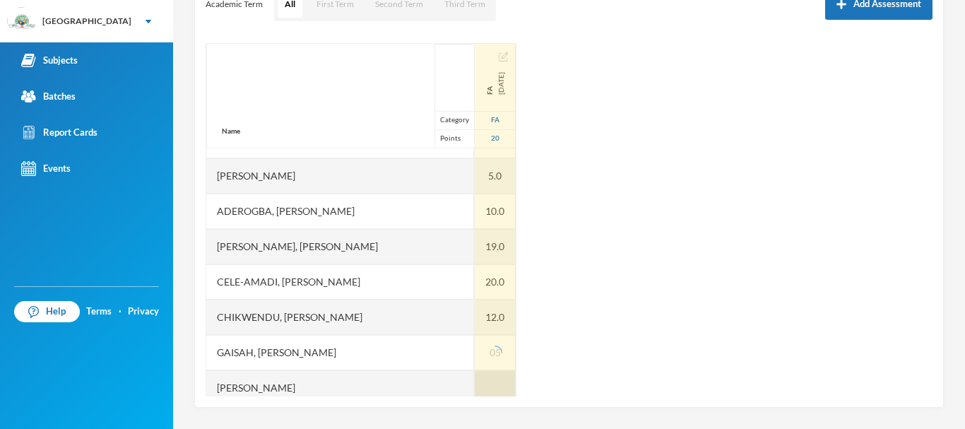
click at [475, 384] on div at bounding box center [495, 387] width 41 height 35
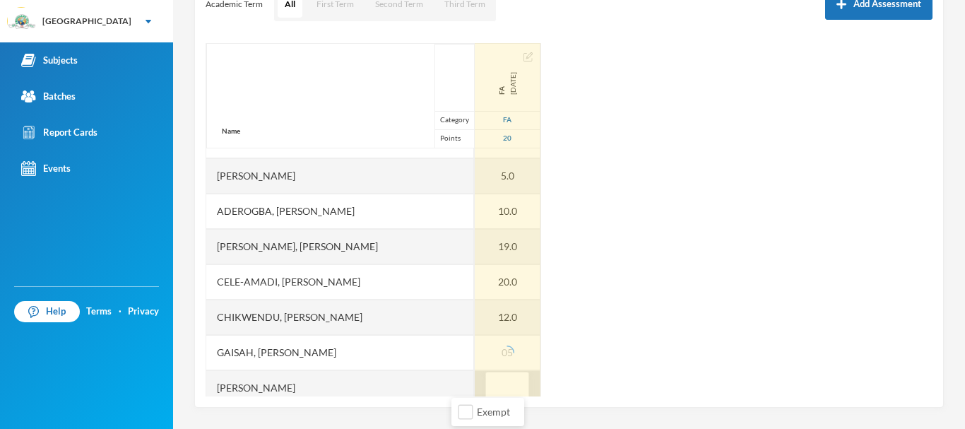
scroll to position [70, 0]
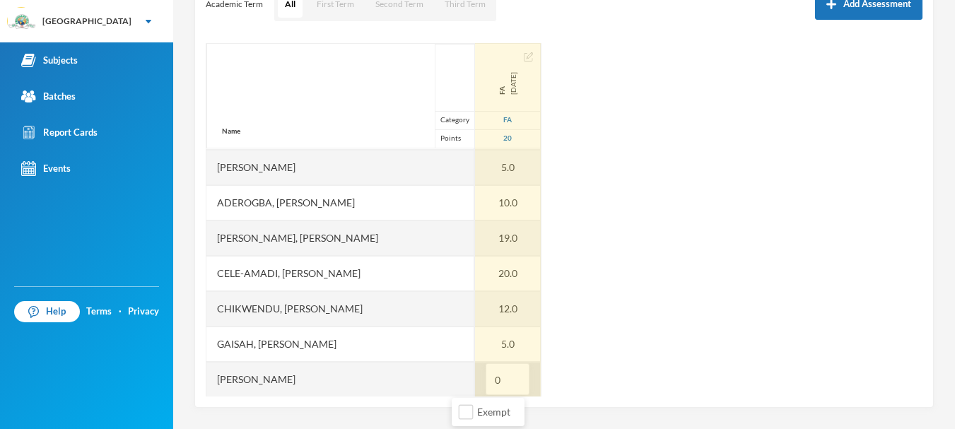
type input "05"
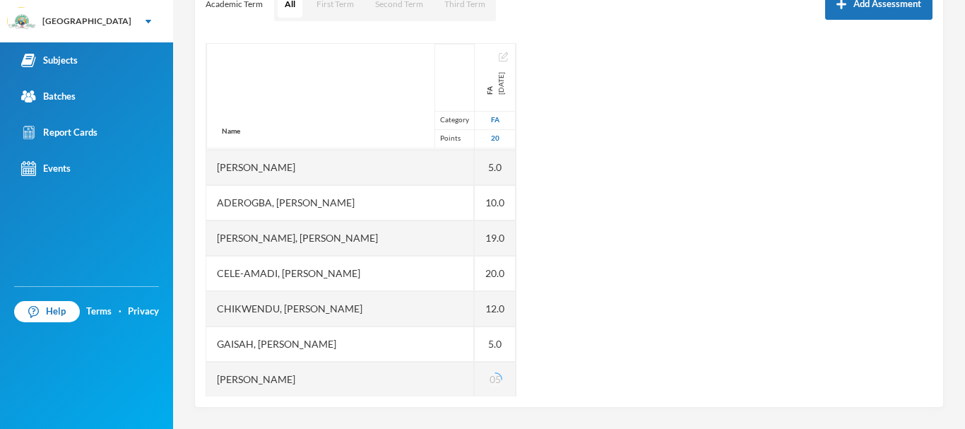
click at [589, 353] on div "Name Category Points Abiodun, Oluwasemilore Martha Adedipe, Oreofeoluwa Anuoluw…" at bounding box center [569, 219] width 727 height 353
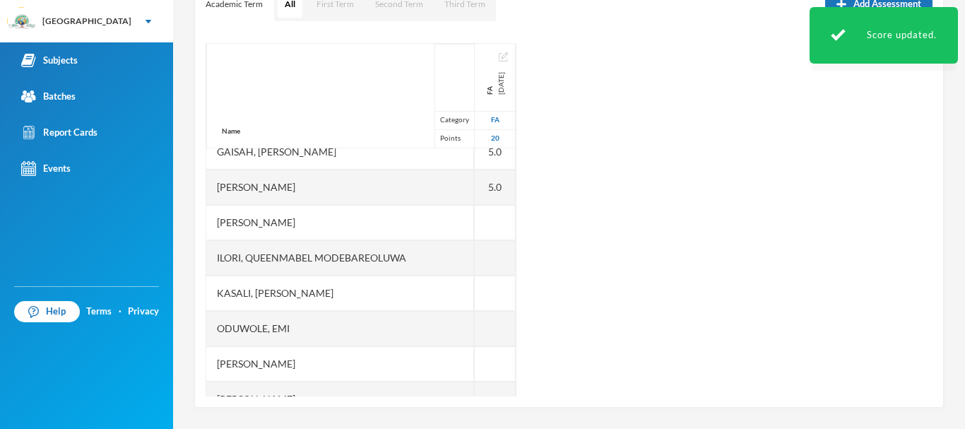
scroll to position [265, 0]
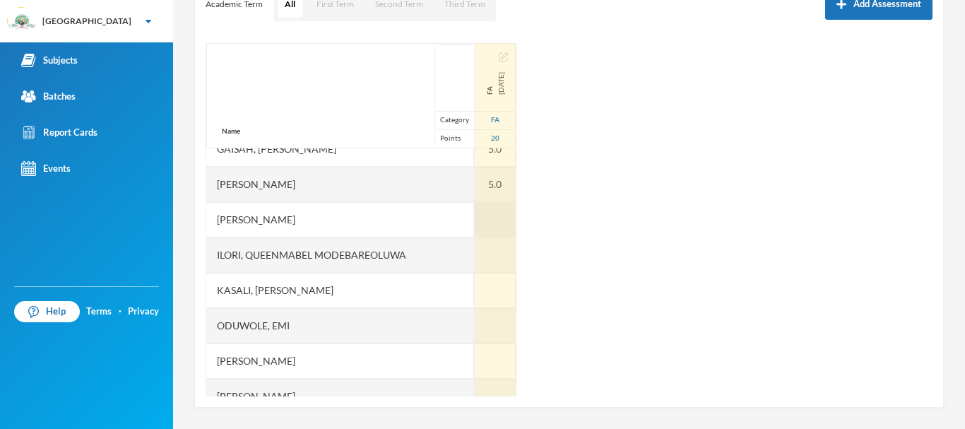
click at [475, 211] on div at bounding box center [495, 219] width 41 height 35
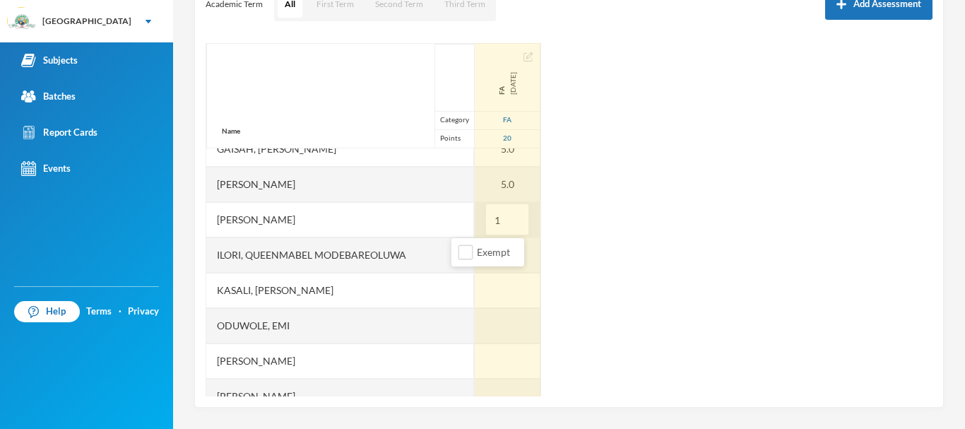
type input "12"
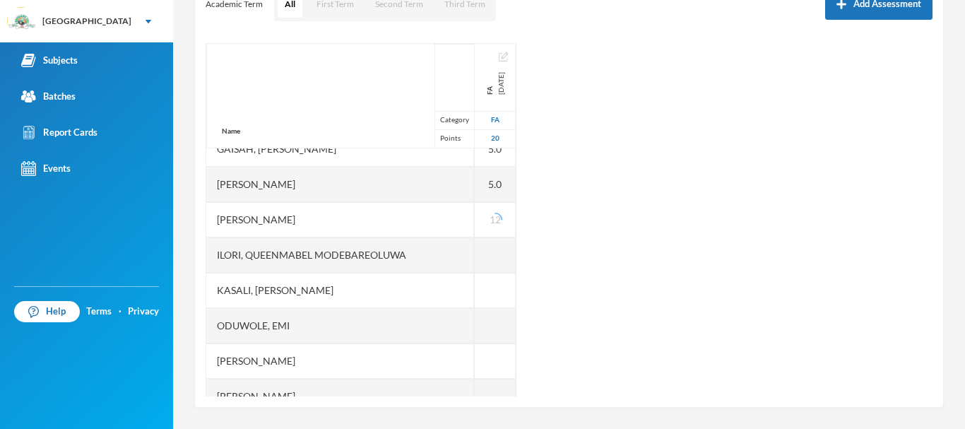
click at [593, 267] on div "Name Category Points Abiodun, Oluwasemilore Martha Adedipe, Oreofeoluwa Anuoluw…" at bounding box center [569, 219] width 727 height 353
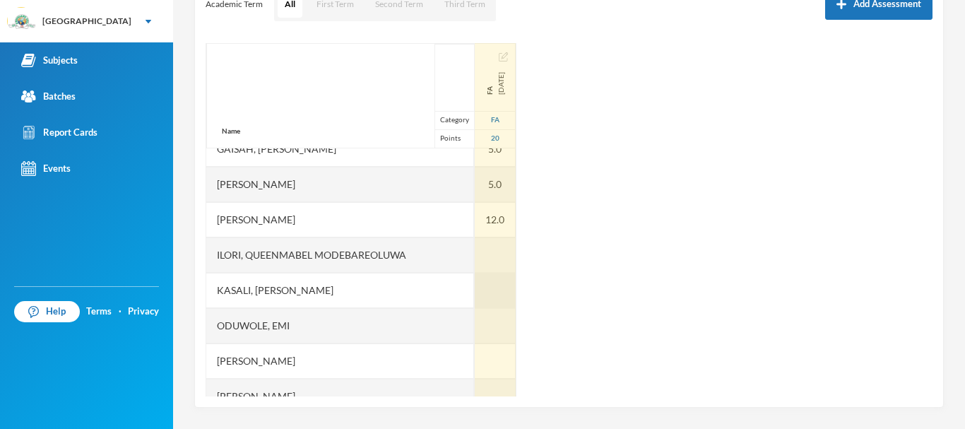
click at [475, 285] on div at bounding box center [495, 290] width 41 height 35
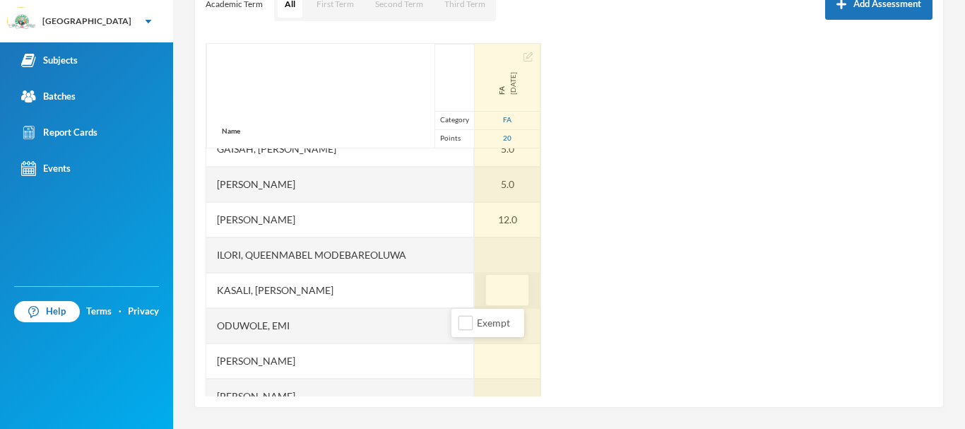
type input "5"
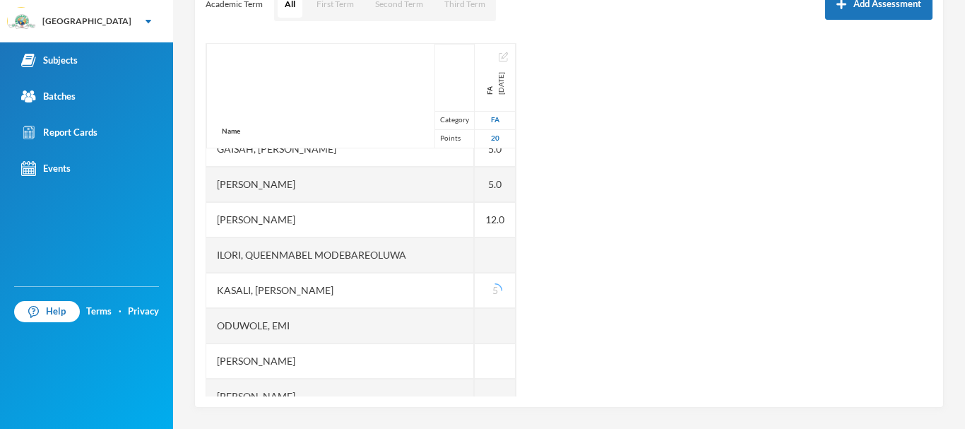
click at [637, 278] on div "Name Category Points Abiodun, Oluwasemilore Martha Adedipe, Oreofeoluwa Anuoluw…" at bounding box center [569, 219] width 727 height 353
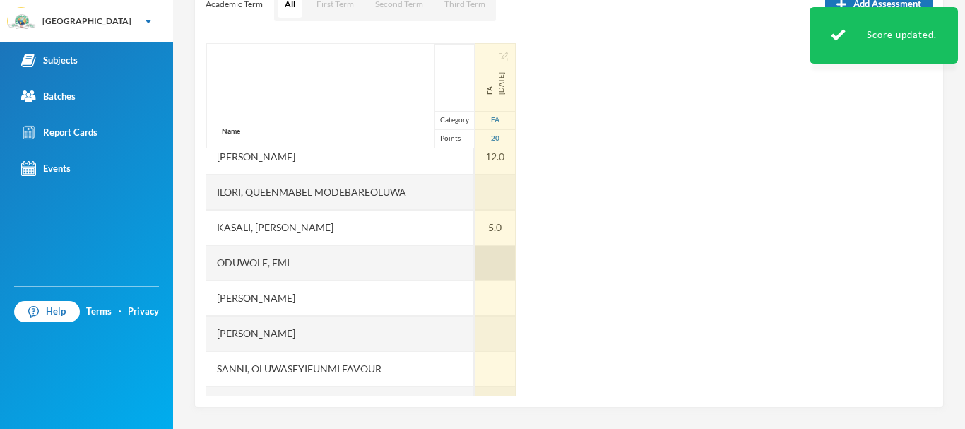
scroll to position [336, 0]
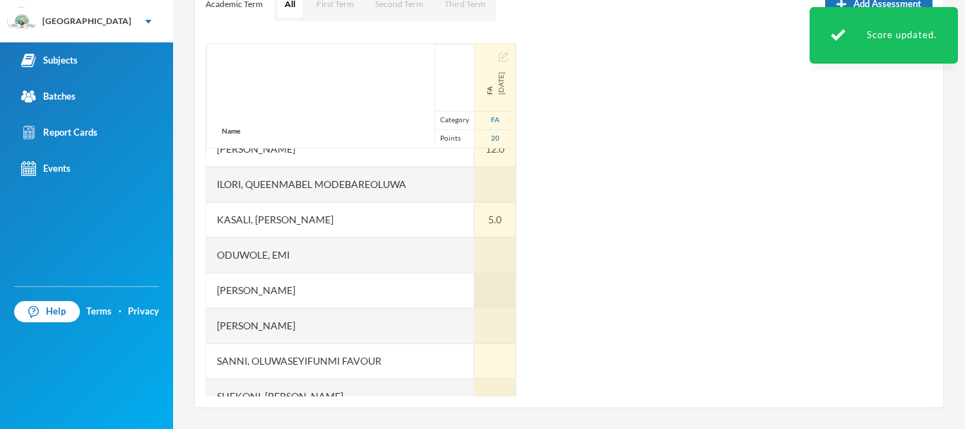
click at [475, 282] on div at bounding box center [495, 290] width 41 height 35
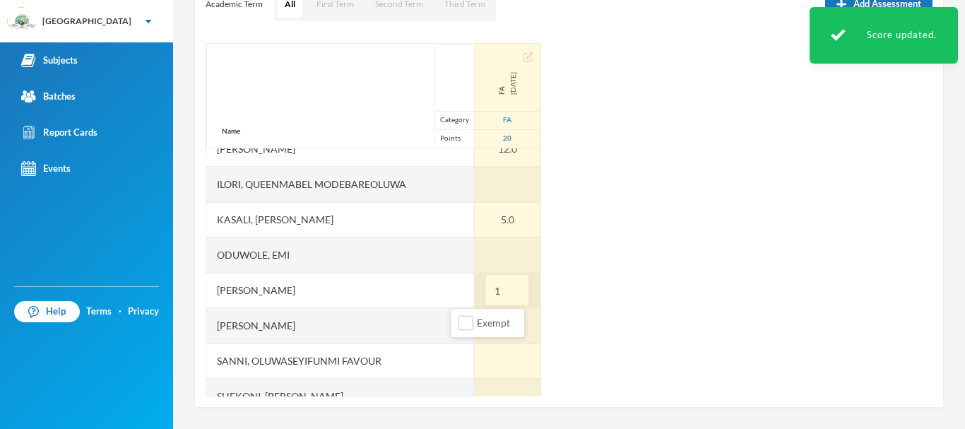
type input "10"
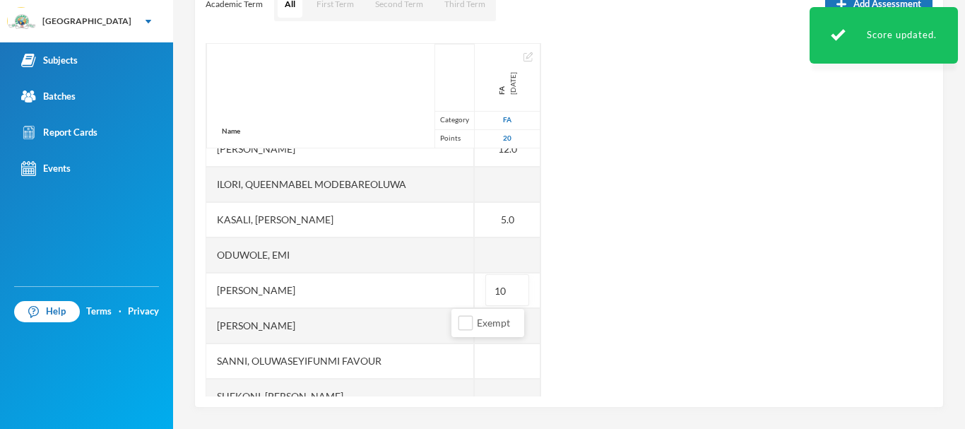
click at [607, 310] on div "Name Category Points Abiodun, Oluwasemilore Martha Adedipe, Oreofeoluwa Anuoluw…" at bounding box center [569, 219] width 727 height 353
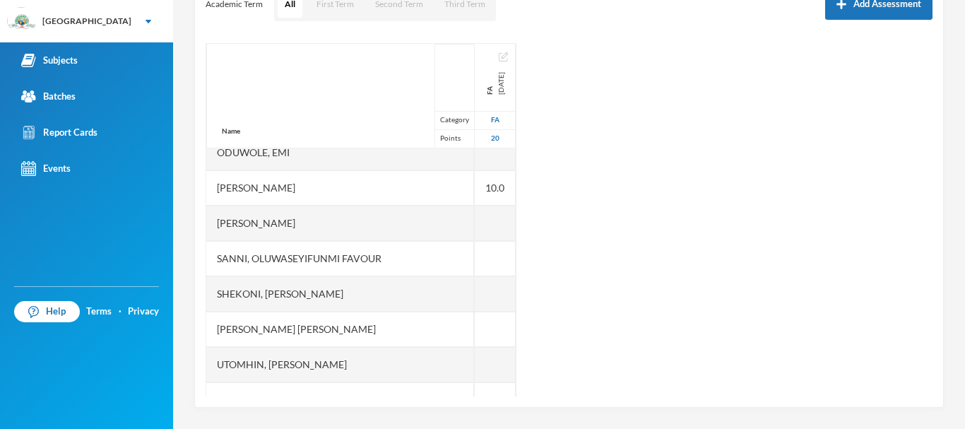
scroll to position [449, 0]
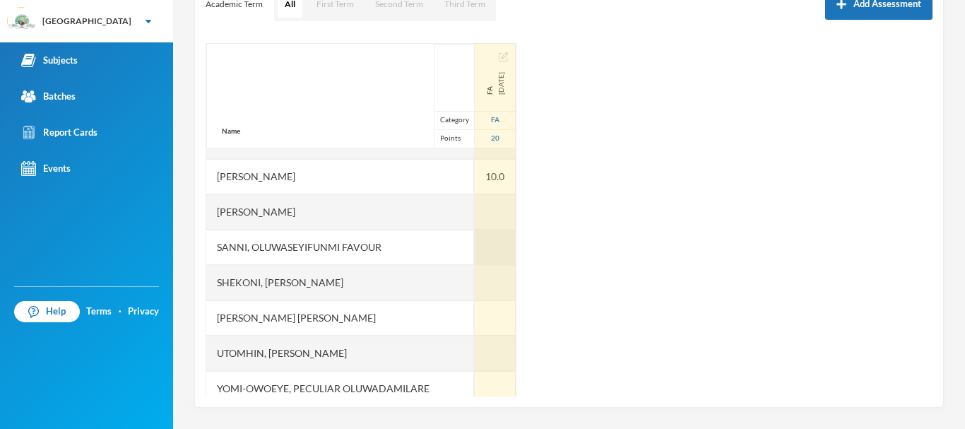
click at [475, 249] on div at bounding box center [495, 247] width 41 height 35
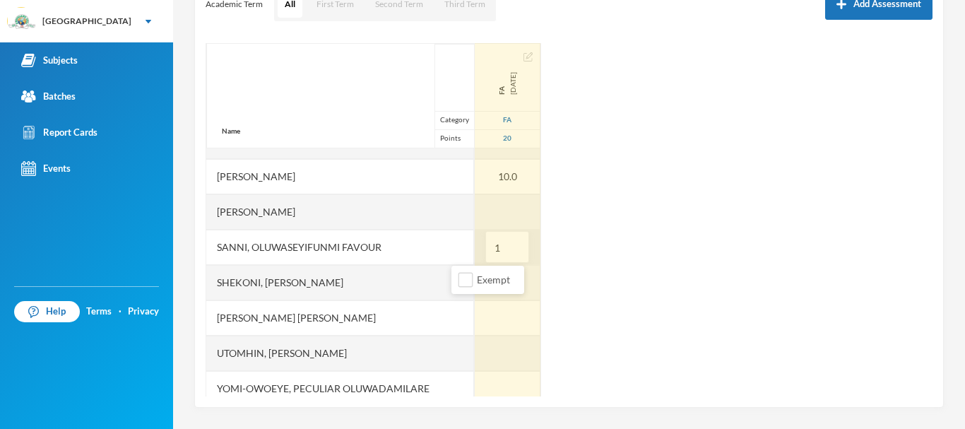
type input "16"
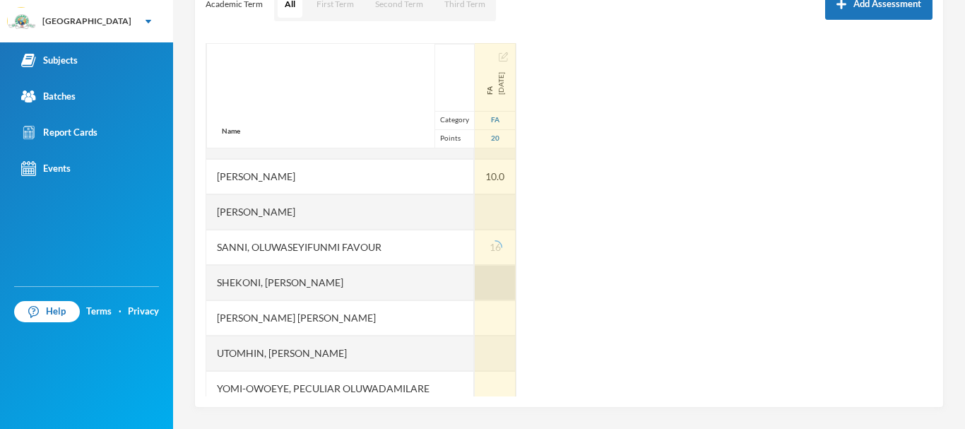
click at [475, 281] on div at bounding box center [495, 282] width 41 height 35
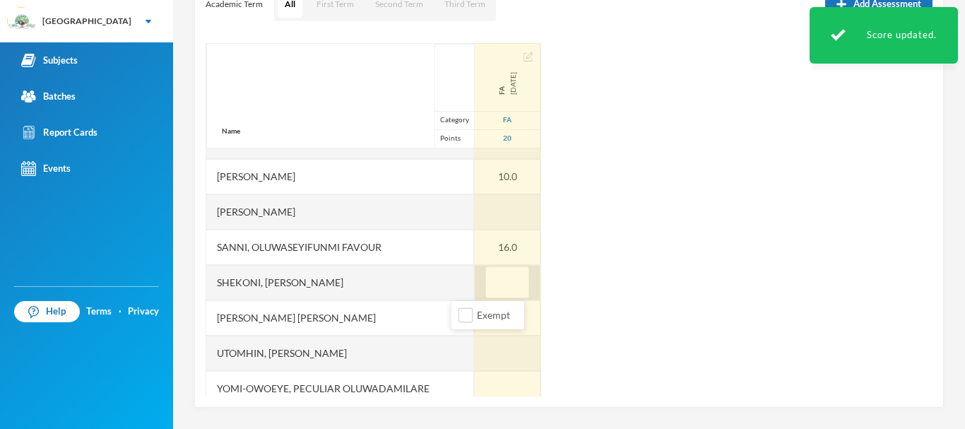
type input "5"
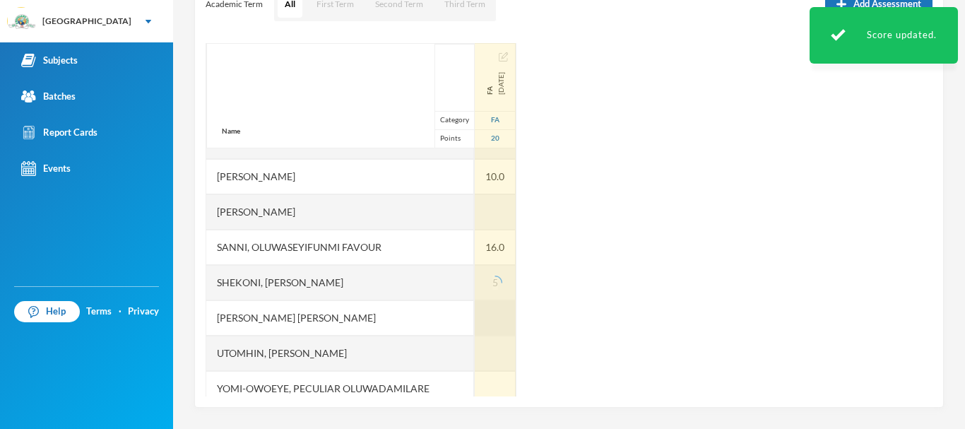
click at [475, 323] on div at bounding box center [495, 317] width 41 height 35
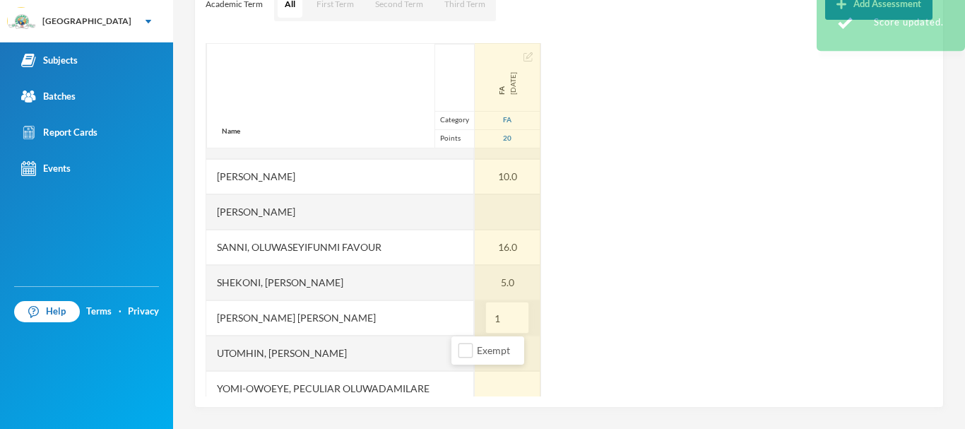
type input "10"
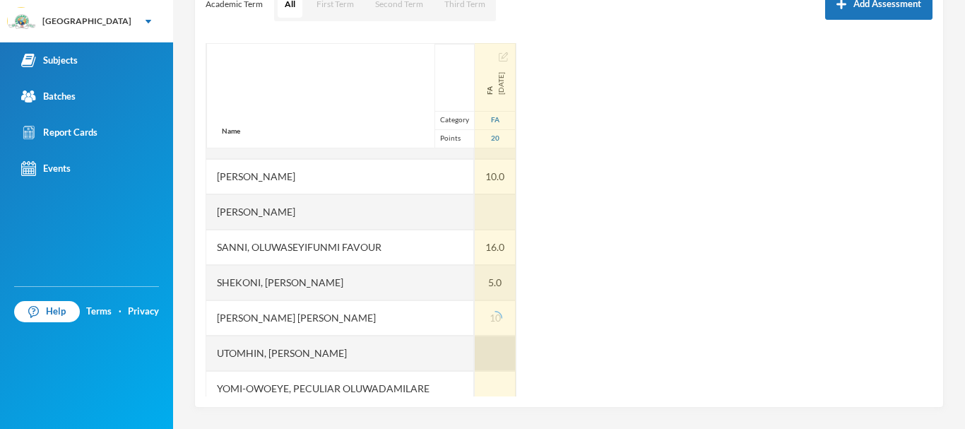
click at [475, 349] on div at bounding box center [495, 353] width 41 height 35
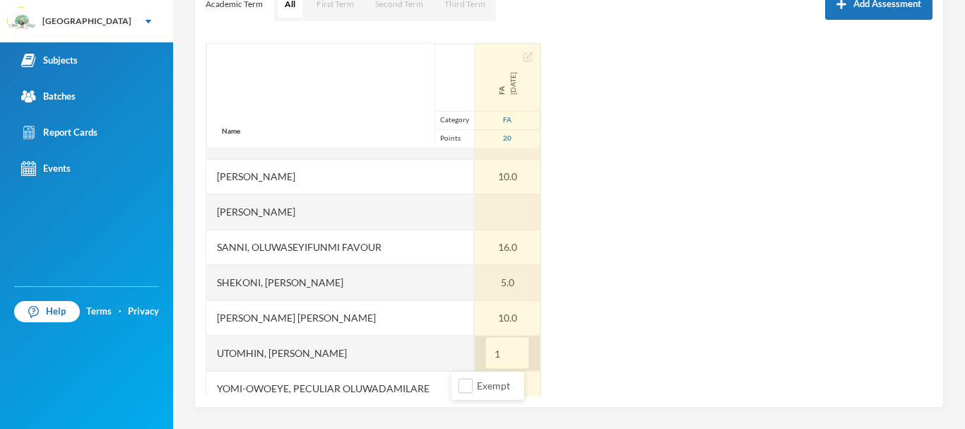
type input "15"
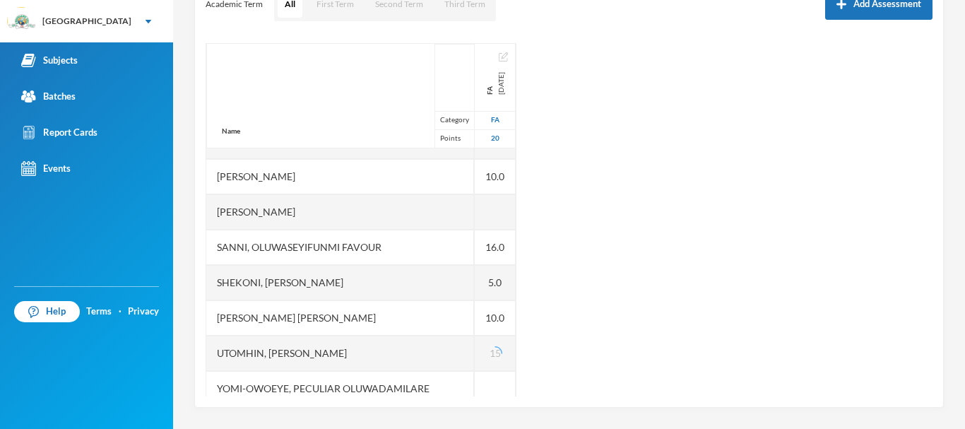
click at [588, 351] on div "Name Category Points Abiodun, Oluwasemilore Martha Adedipe, Oreofeoluwa Anuoluw…" at bounding box center [569, 219] width 727 height 353
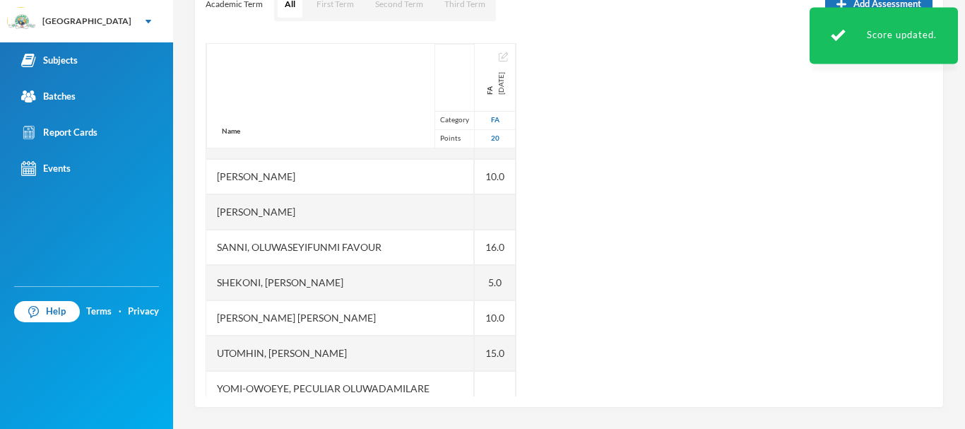
scroll to position [495, 0]
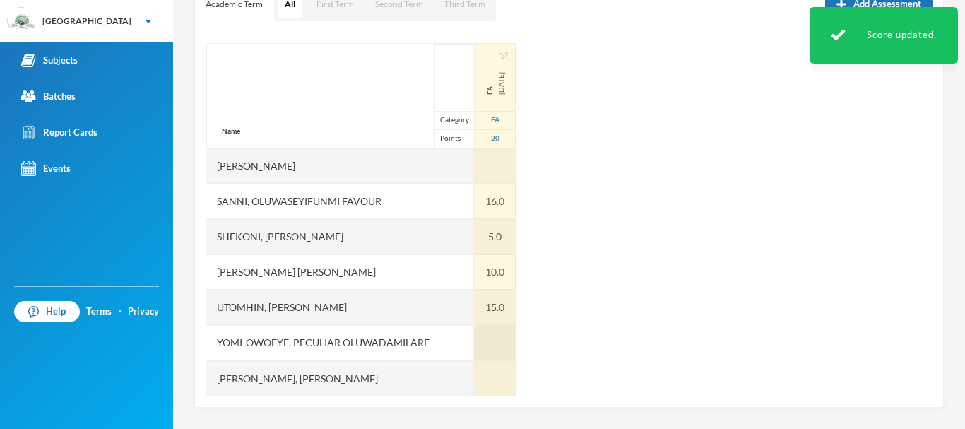
click at [475, 342] on div at bounding box center [495, 342] width 41 height 35
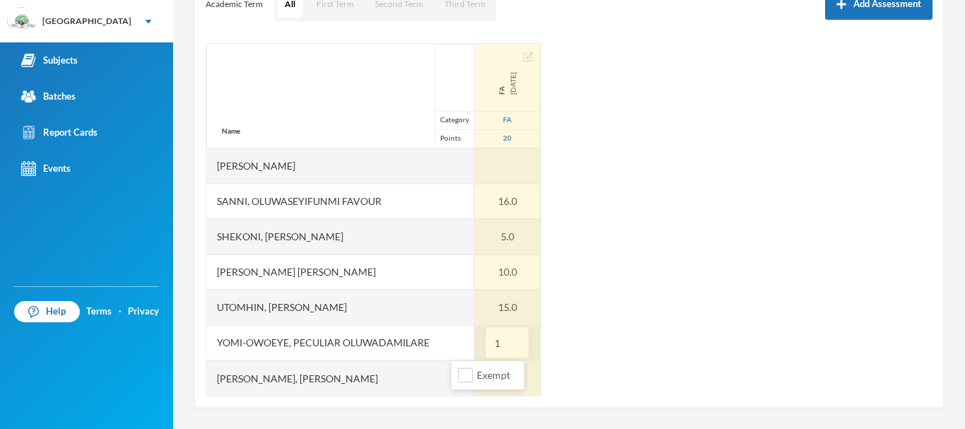
type input "14"
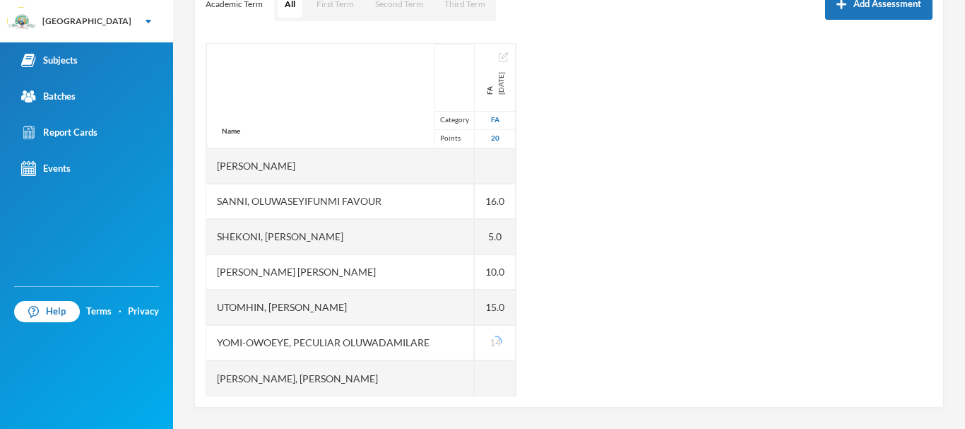
click at [550, 330] on div "Name Category Points Abiodun, Oluwasemilore Martha Adedipe, Oreofeoluwa Anuoluw…" at bounding box center [569, 219] width 727 height 353
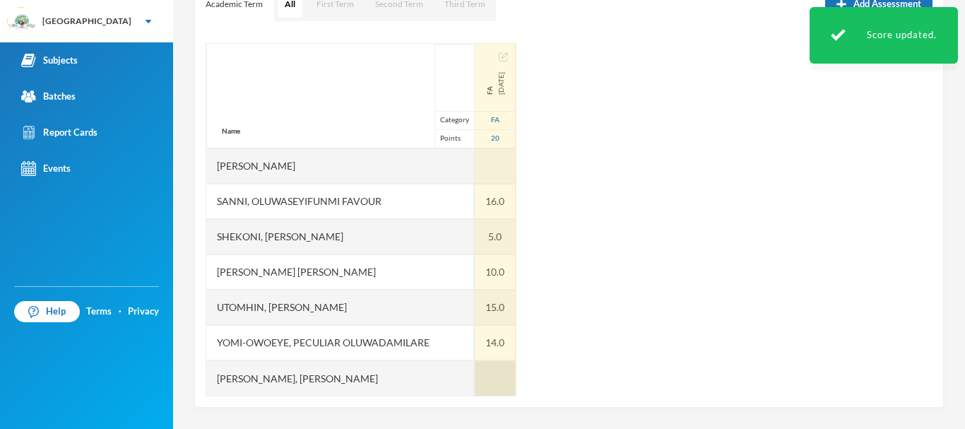
click at [475, 373] on div at bounding box center [495, 377] width 41 height 35
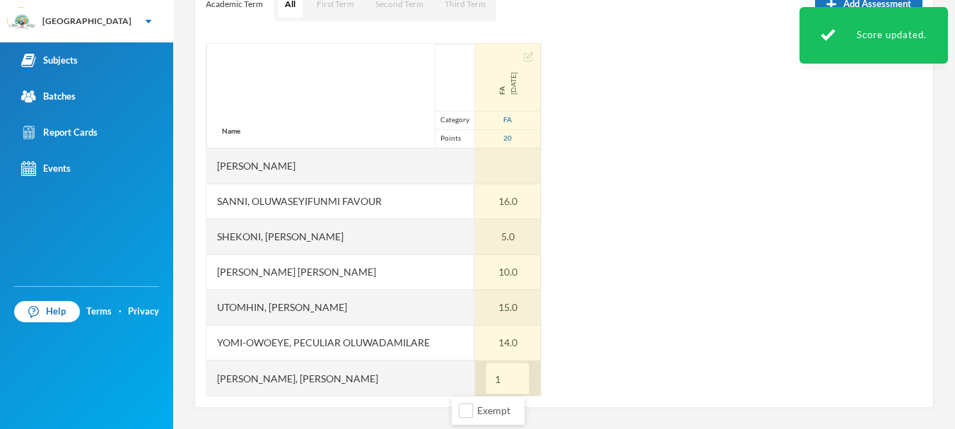
type input "10"
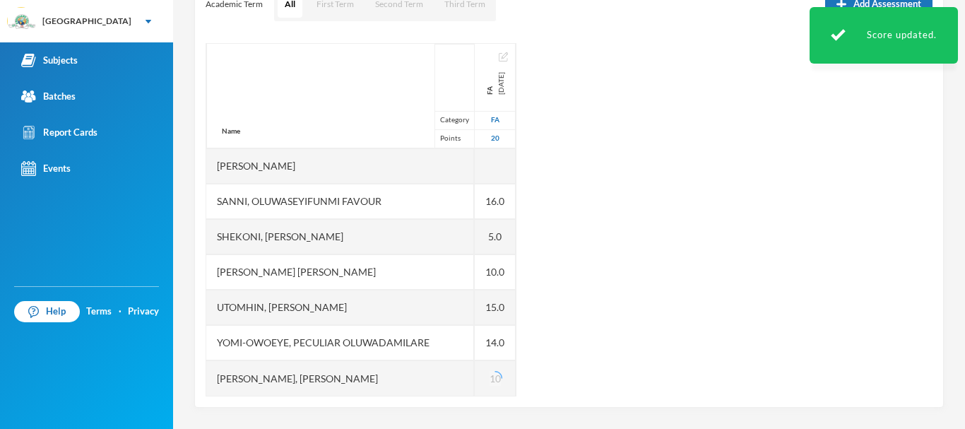
click at [565, 367] on div "Name Category Points Abiodun, Oluwasemilore Martha Adedipe, Oreofeoluwa Anuoluw…" at bounding box center [569, 219] width 727 height 353
